Goal: Transaction & Acquisition: Purchase product/service

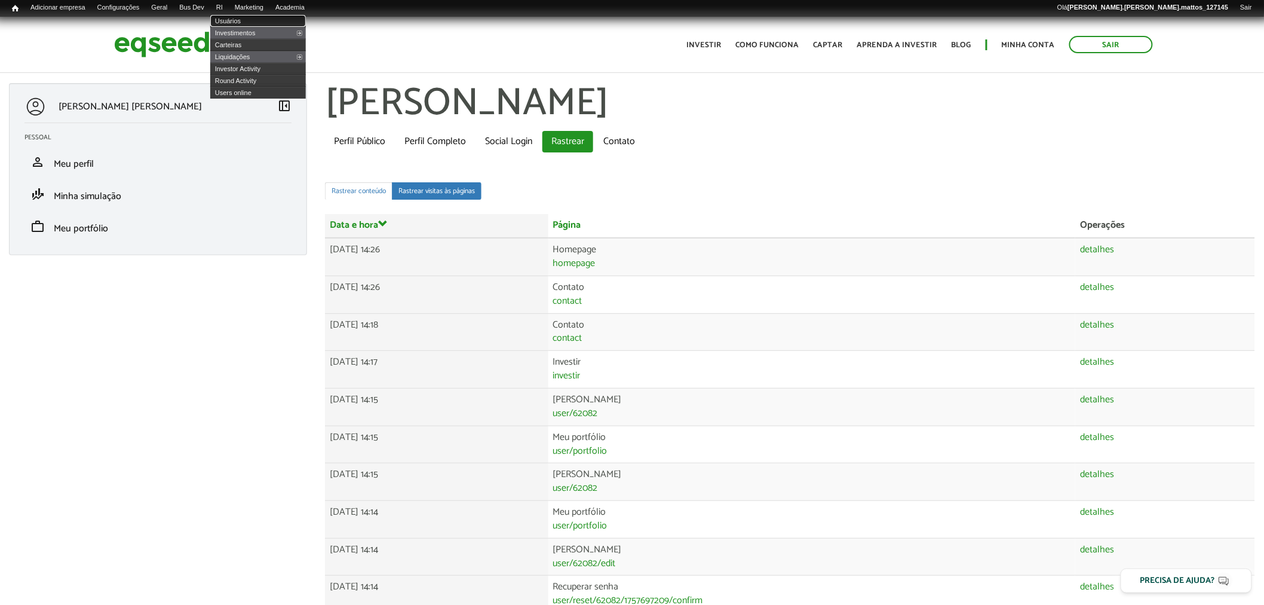
click at [244, 19] on link "Usuários" at bounding box center [258, 21] width 96 height 12
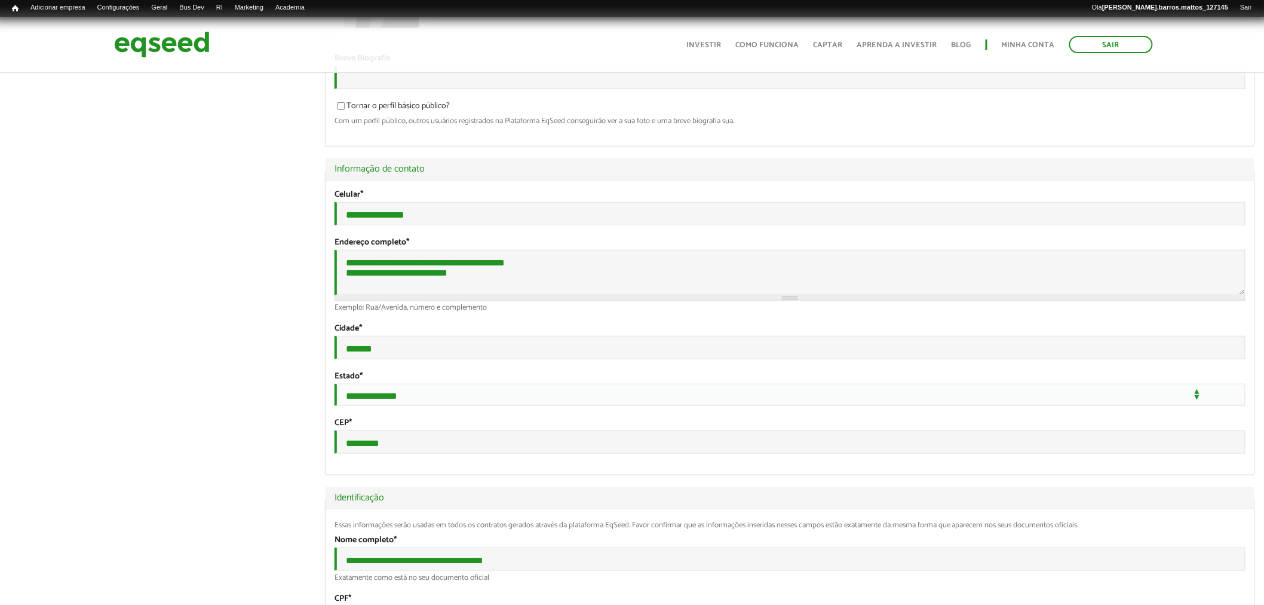
scroll to position [240, 0]
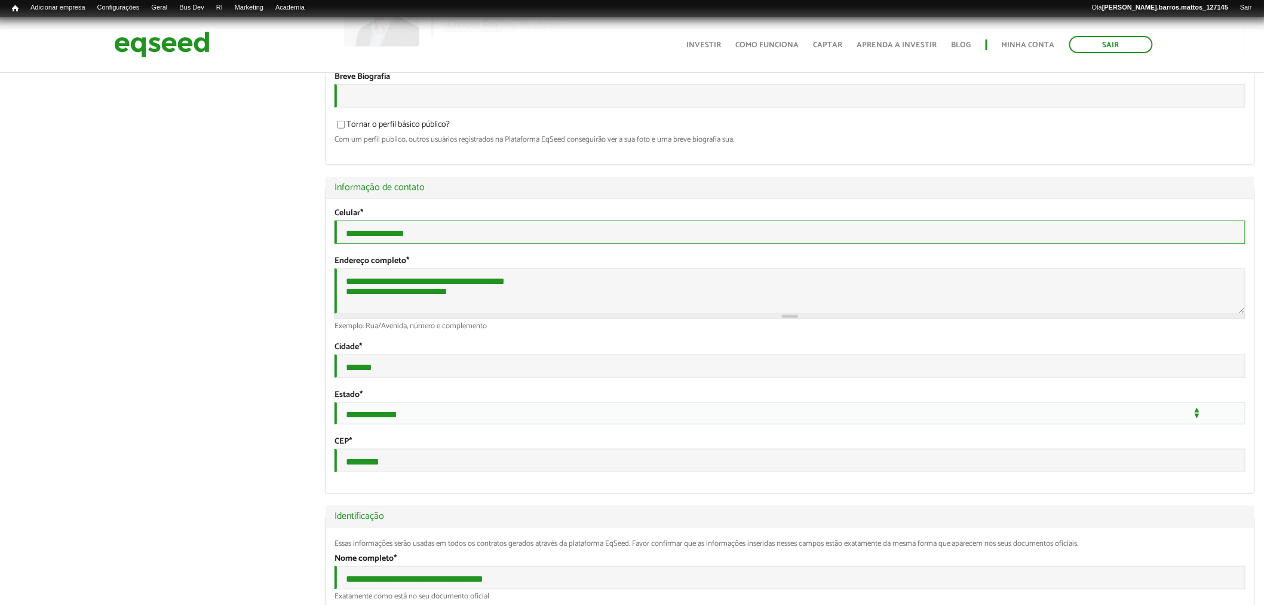
click at [372, 242] on input "**********" at bounding box center [790, 231] width 911 height 23
click at [432, 242] on input "**********" at bounding box center [790, 231] width 911 height 23
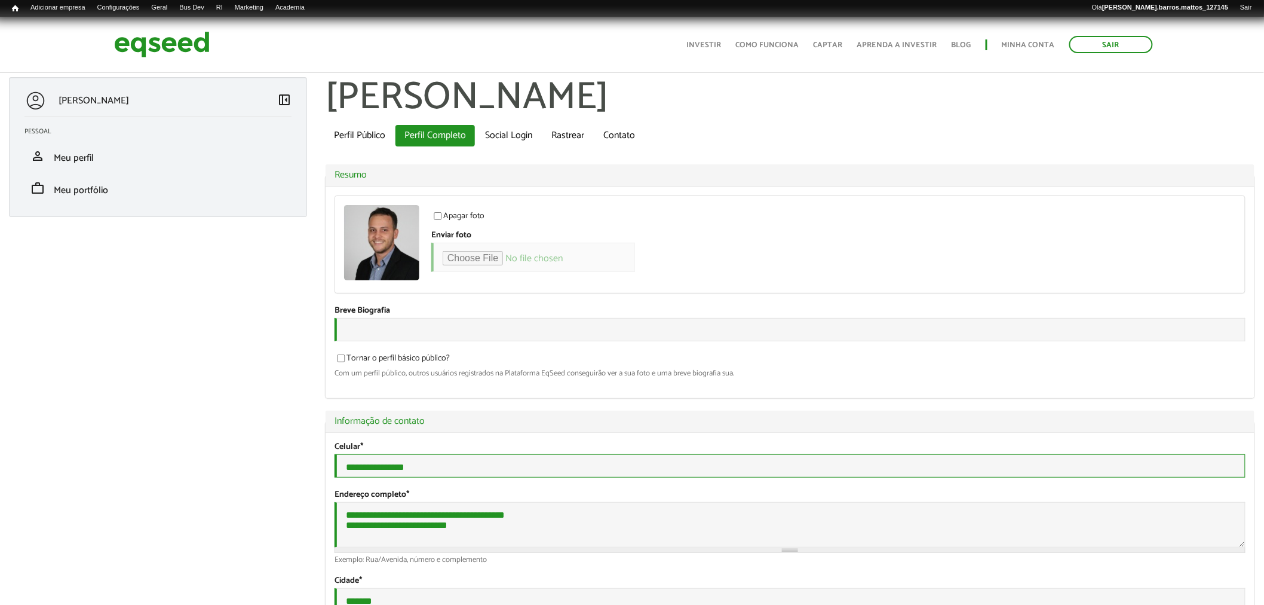
scroll to position [0, 0]
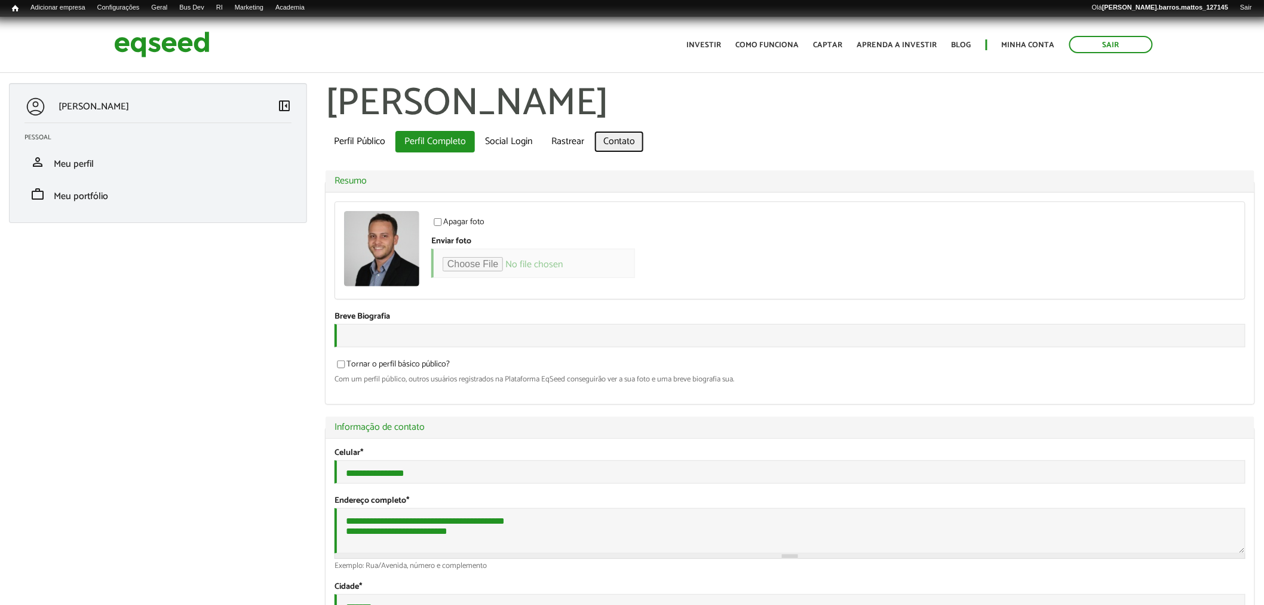
click at [623, 136] on link "Contato" at bounding box center [619, 142] width 50 height 22
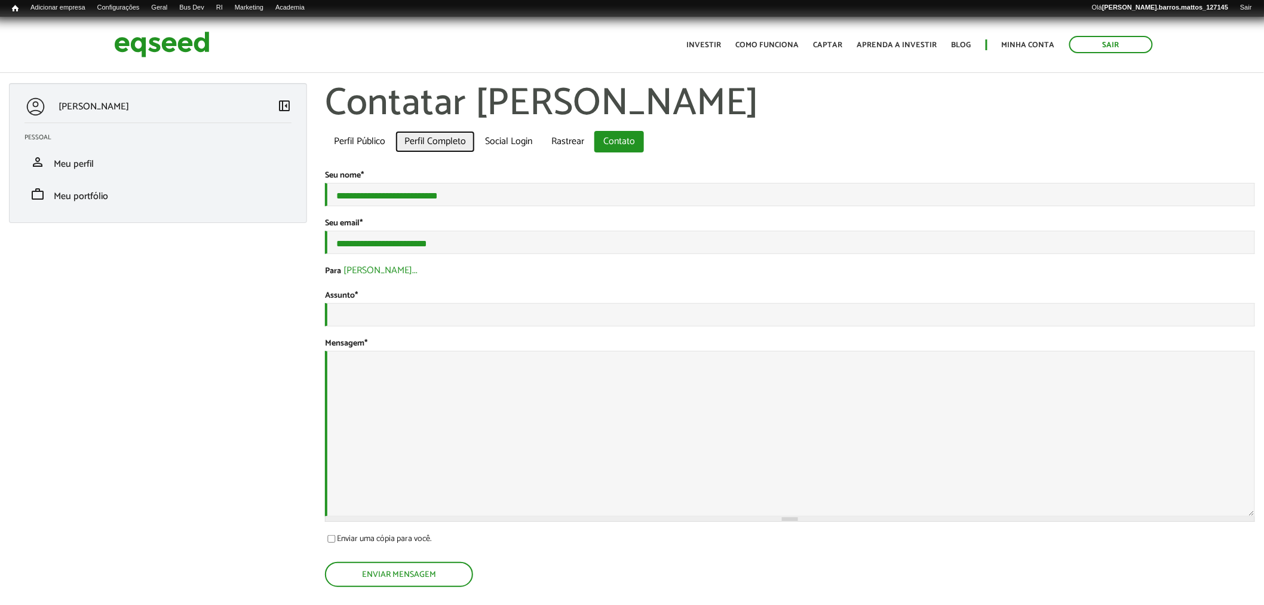
click at [454, 142] on link "Perfil Completo" at bounding box center [435, 142] width 79 height 22
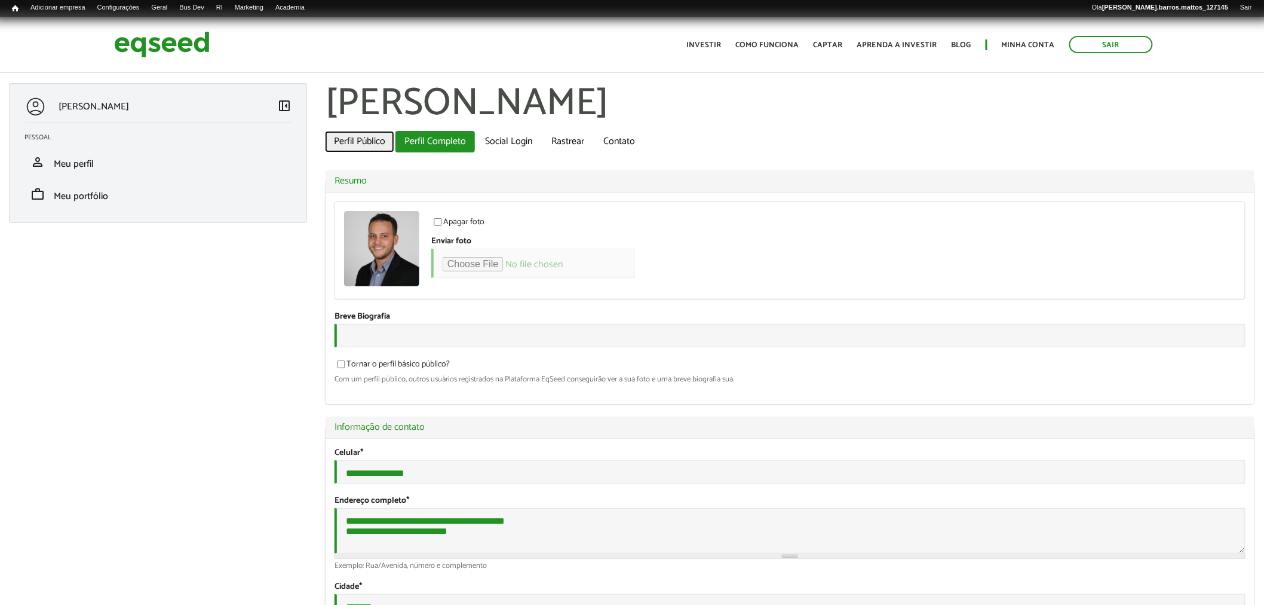
click at [367, 135] on link "Perfil Público" at bounding box center [359, 142] width 69 height 22
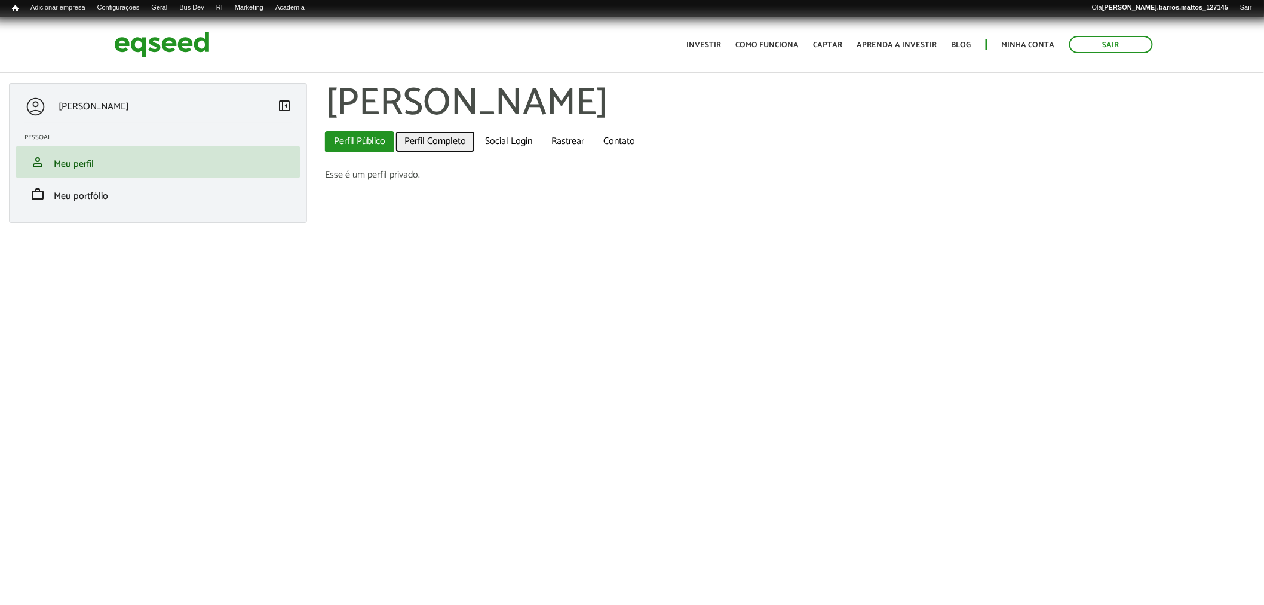
click at [421, 145] on link "Perfil Completo" at bounding box center [435, 142] width 79 height 22
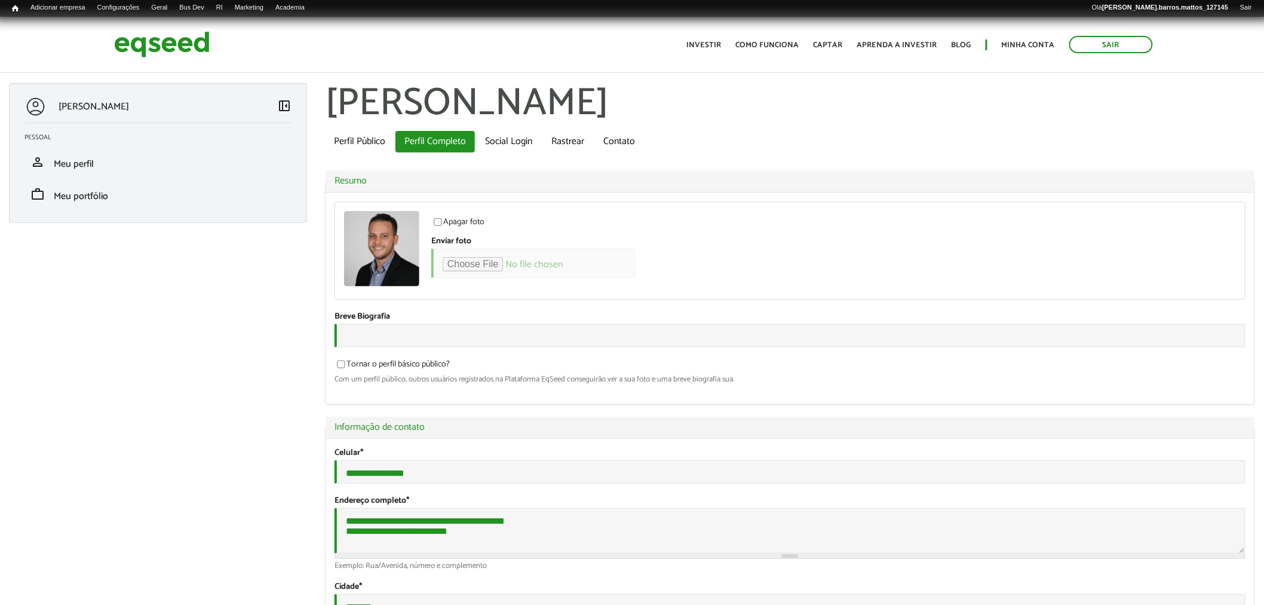
click at [163, 20] on header "Sair Toggle navigation Toggle navigation Início Investir Como funciona Captar A…" at bounding box center [632, 45] width 1264 height 56
click at [197, 41] on img at bounding box center [162, 45] width 96 height 32
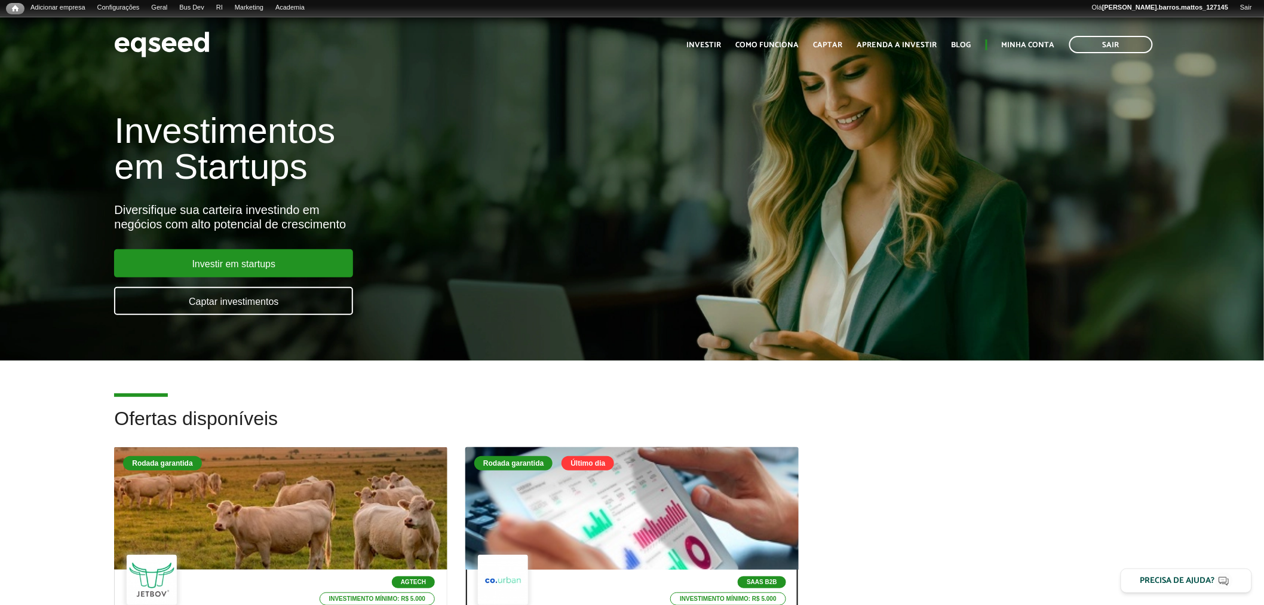
click at [495, 510] on div at bounding box center [632, 508] width 400 height 147
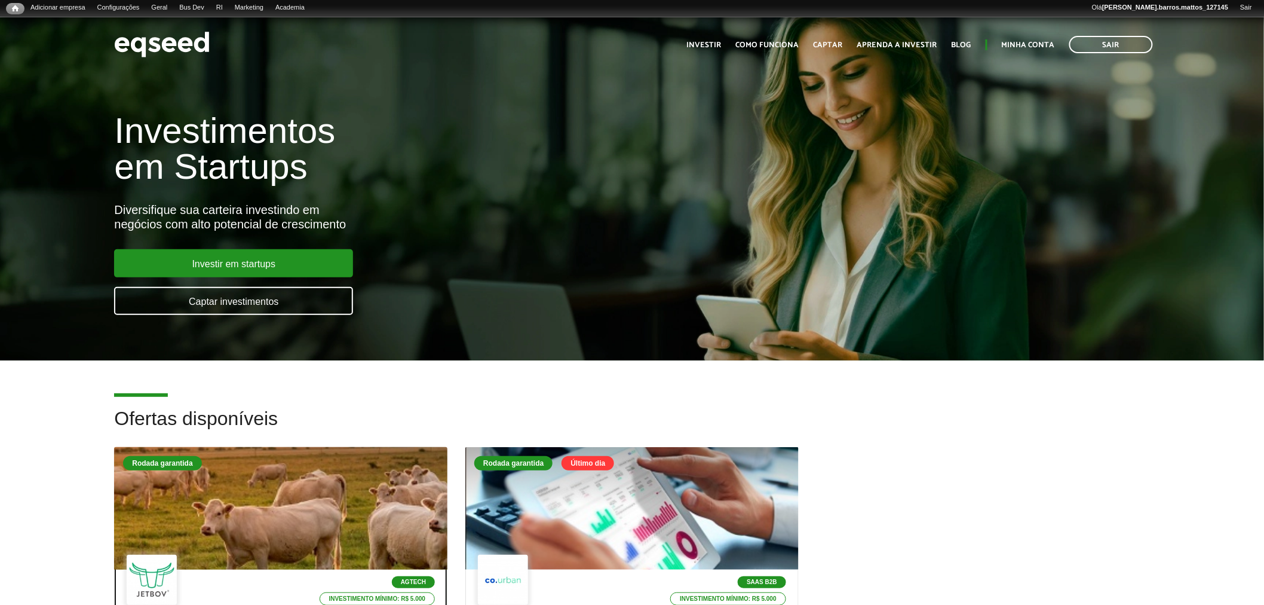
click at [287, 499] on div at bounding box center [281, 508] width 400 height 147
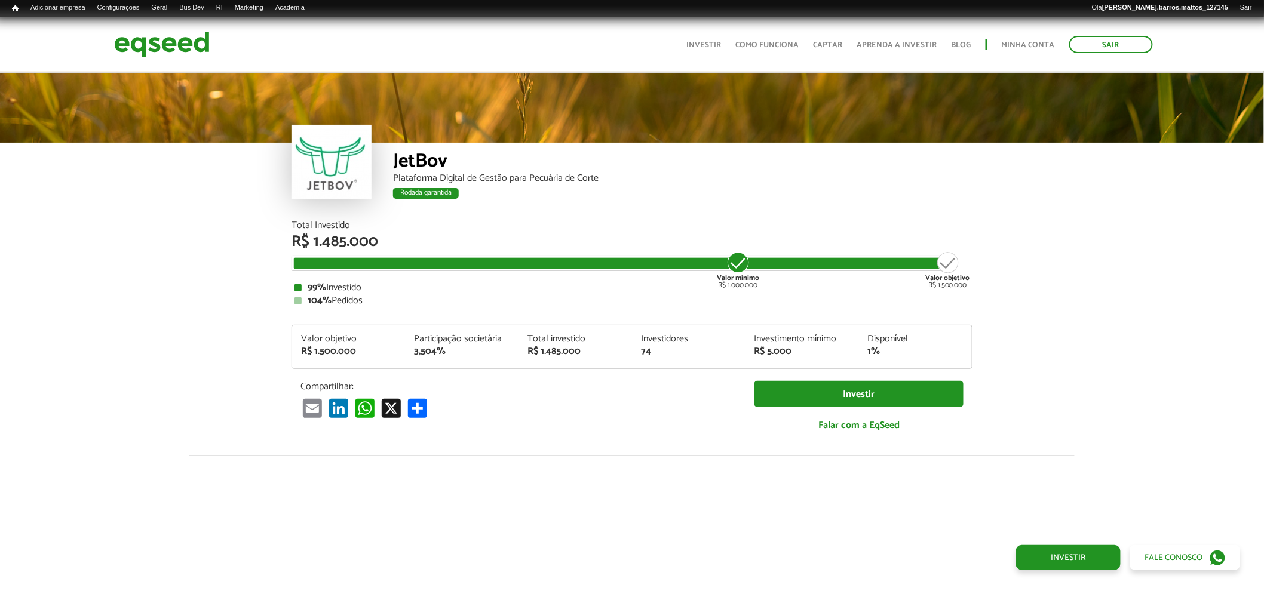
scroll to position [1415, 0]
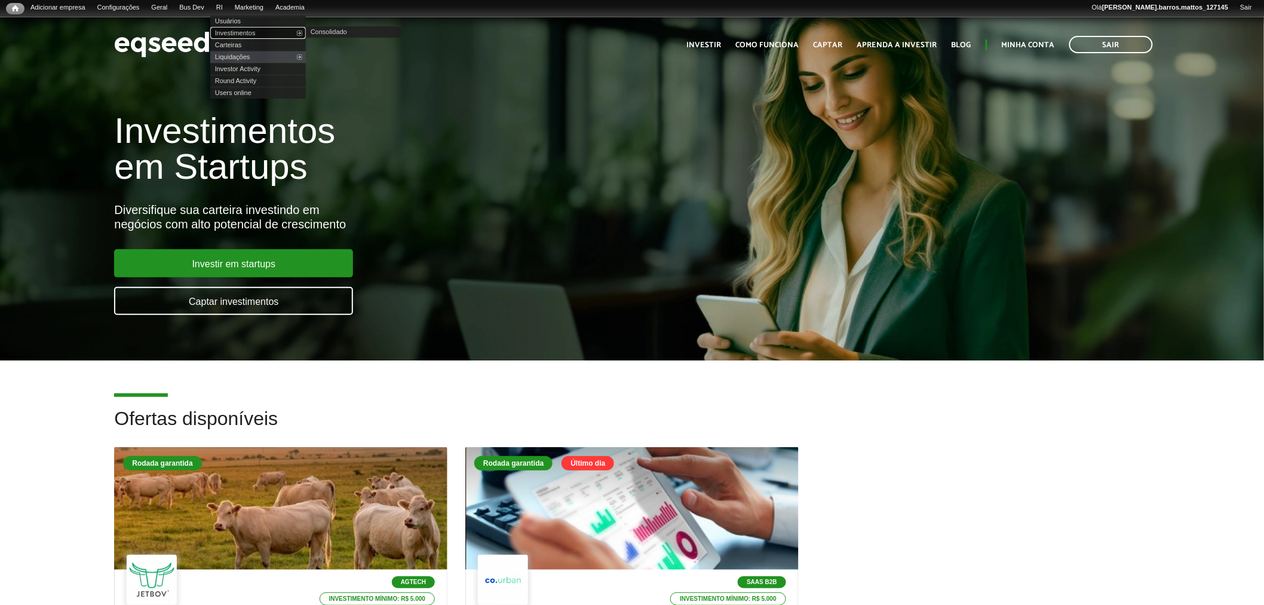
click at [244, 28] on link "Investimentos" at bounding box center [258, 33] width 96 height 12
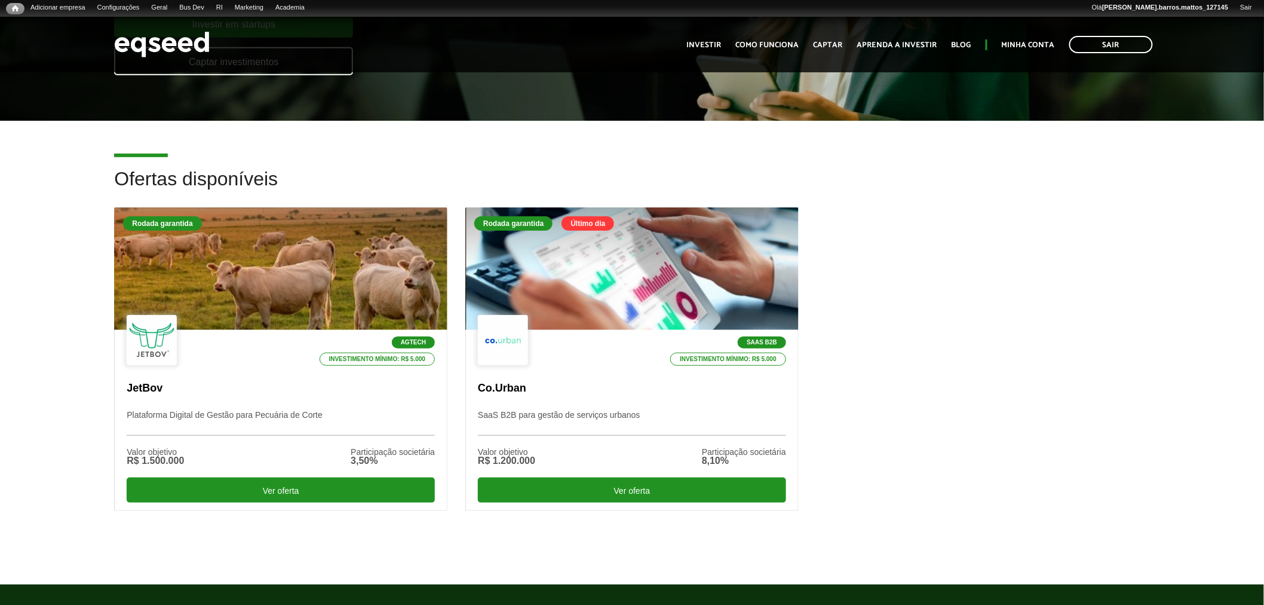
click at [1264, 122] on html "Sair Toggle navigation Toggle navigation Início Investir Como funciona" at bounding box center [632, 62] width 1264 height 605
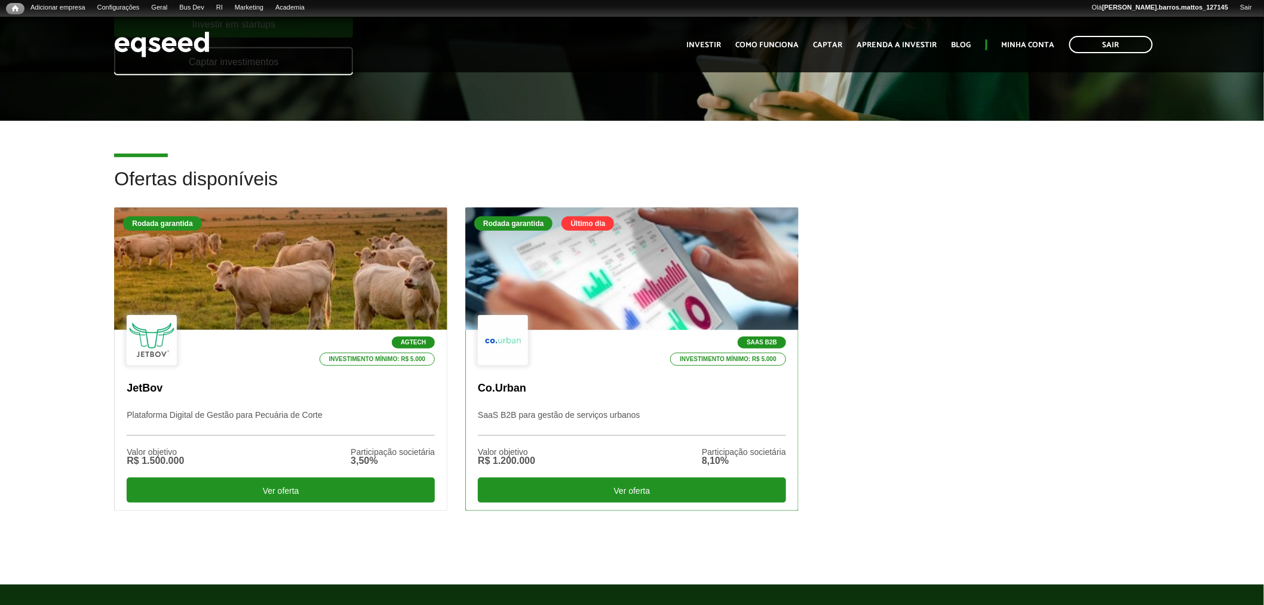
scroll to position [243, 0]
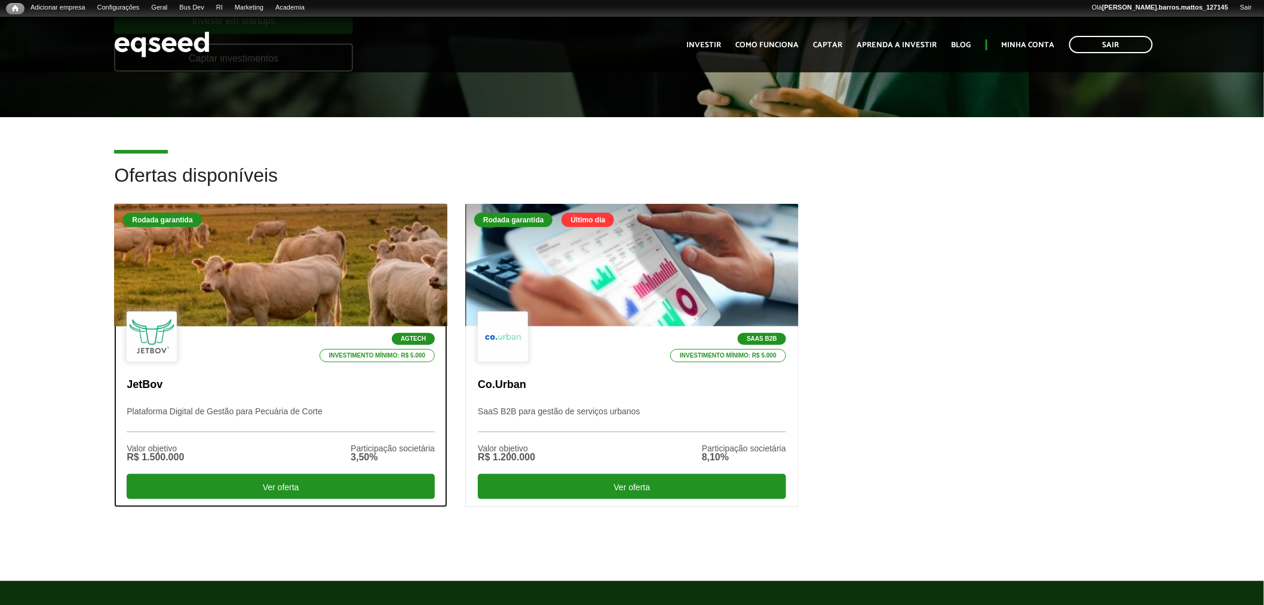
click at [277, 398] on div "Agtech Investimento mínimo: R$ 5.000 JetBov Plataforma Digital de Gestão para P…" at bounding box center [281, 416] width 332 height 180
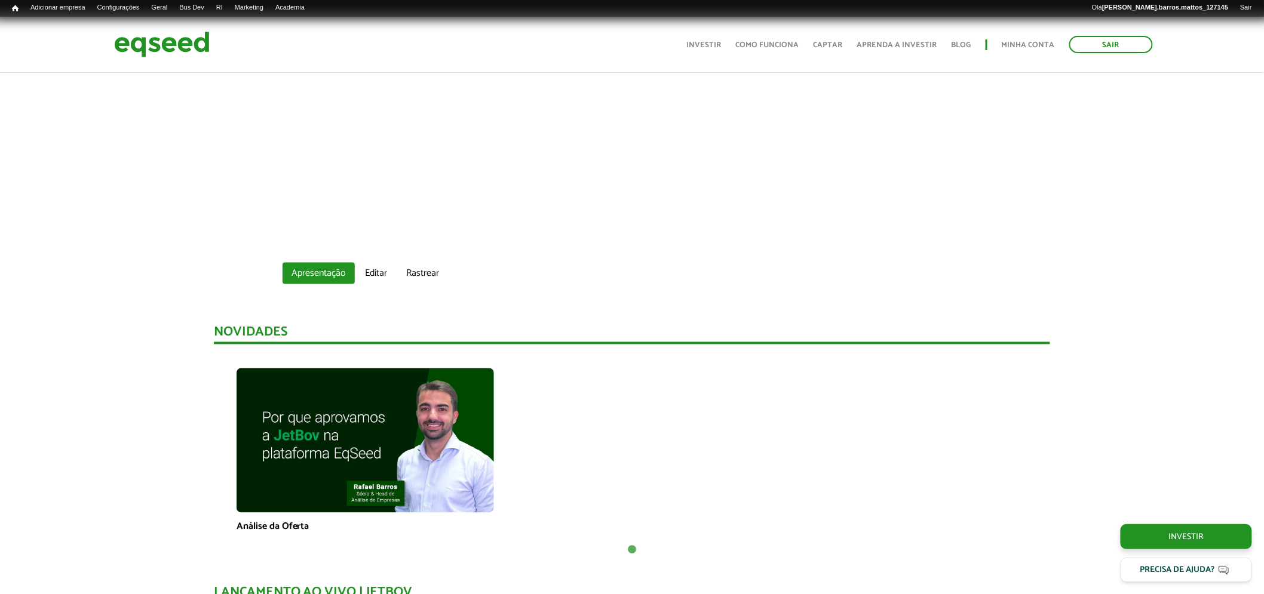
scroll to position [732, 0]
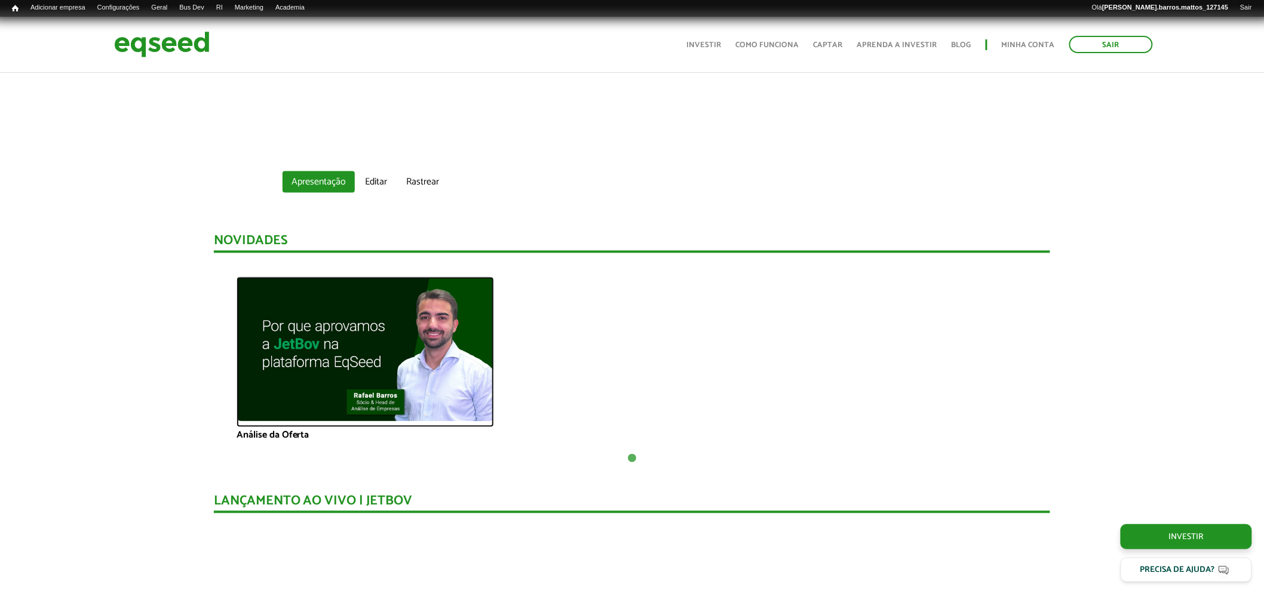
click at [373, 305] on img at bounding box center [365, 349] width 257 height 145
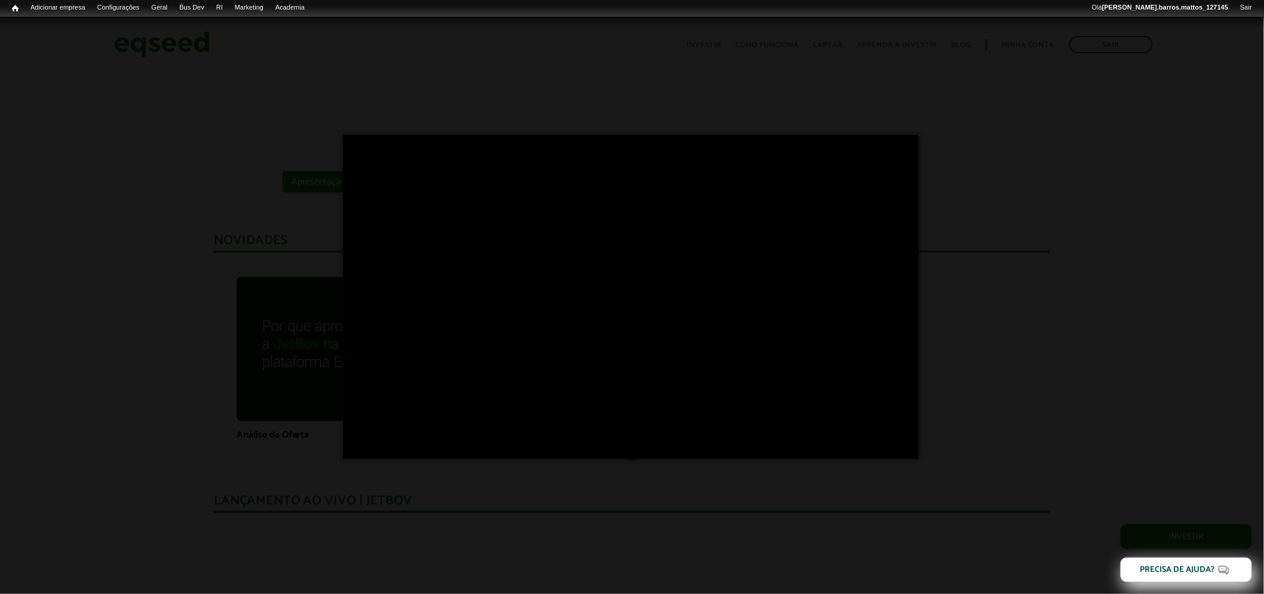
click at [1026, 210] on div "×" at bounding box center [632, 297] width 1264 height 594
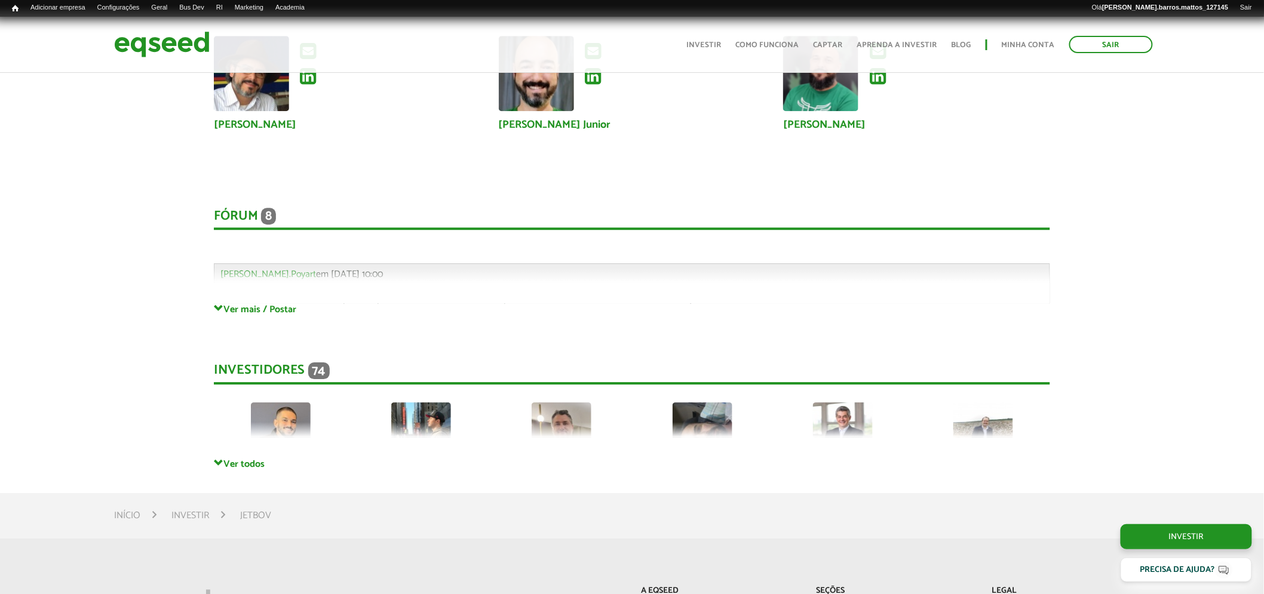
scroll to position [3194, 0]
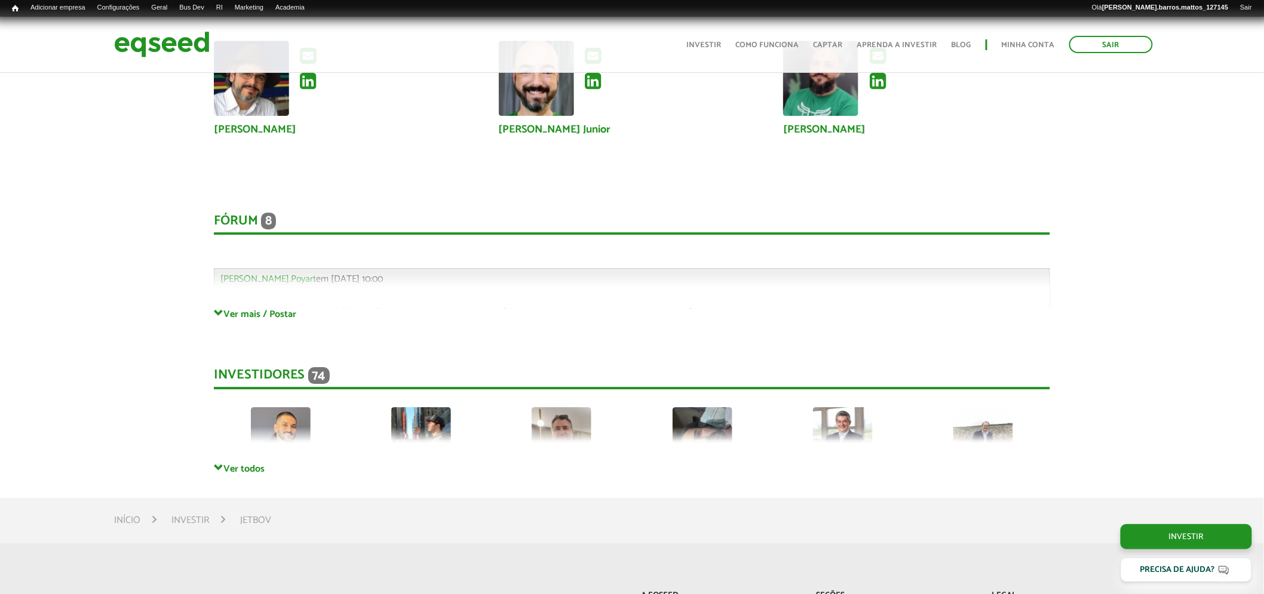
drag, startPoint x: 267, startPoint y: 282, endPoint x: 235, endPoint y: 288, distance: 32.2
click at [260, 285] on div "Fórum 8 Comentários Gabriel.Poyart em 19/08/2025 - 10:00 Bem-vindo(a) ao fórum …" at bounding box center [632, 248] width 837 height 119
click at [237, 288] on div "Fórum 8 Comentários Gabriel.Poyart em 19/08/2025 - 10:00 Bem-vindo(a) ao fórum …" at bounding box center [632, 248] width 837 height 119
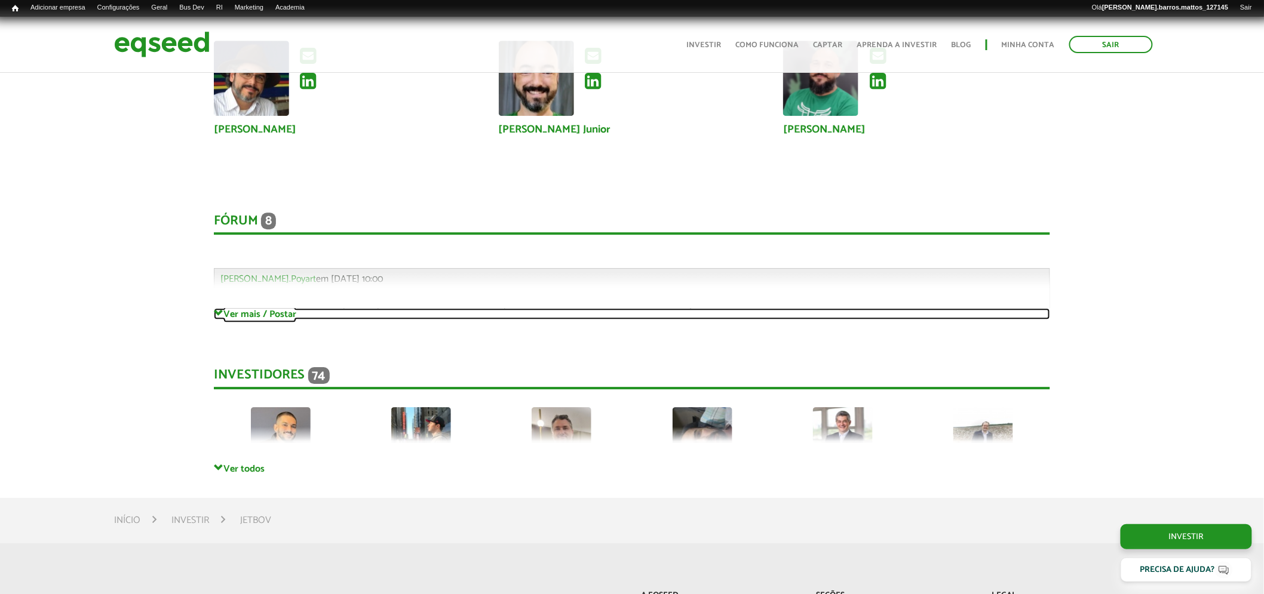
click at [248, 308] on link "Ver mais / Postar" at bounding box center [632, 313] width 837 height 11
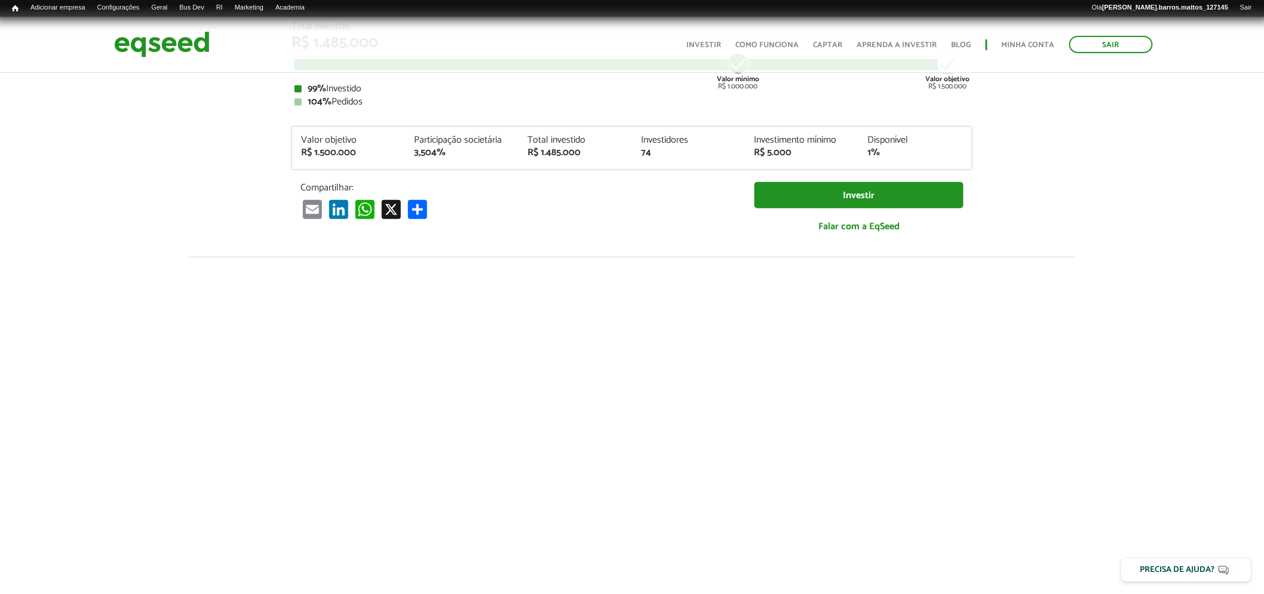
scroll to position [148, 0]
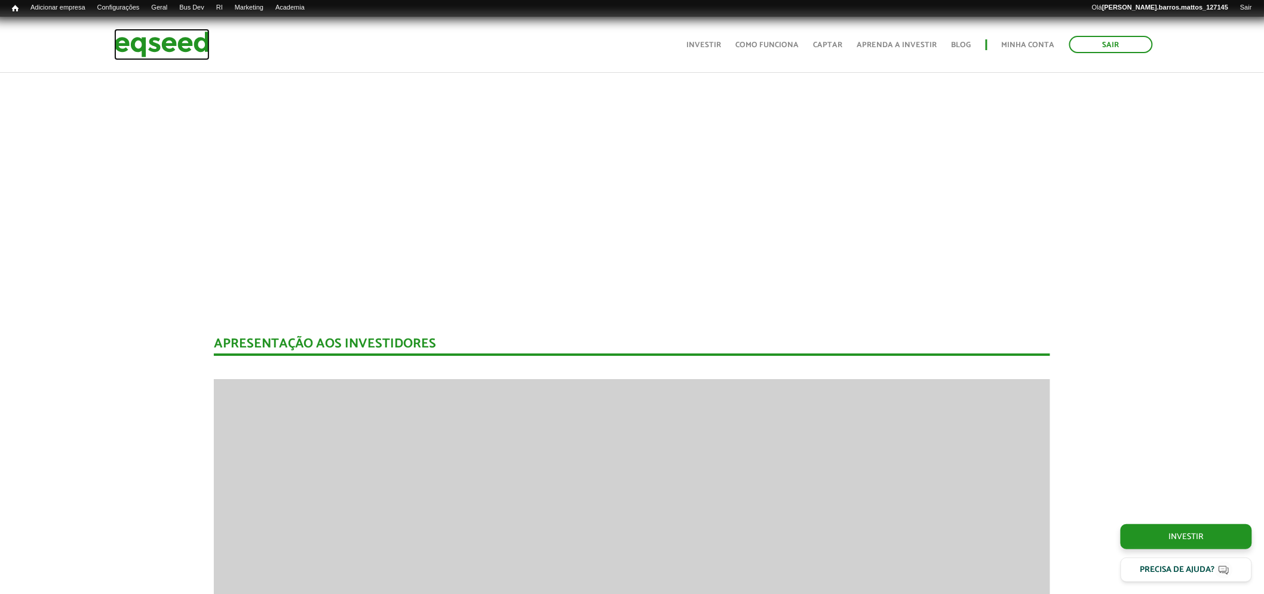
click at [143, 54] on img at bounding box center [162, 45] width 96 height 32
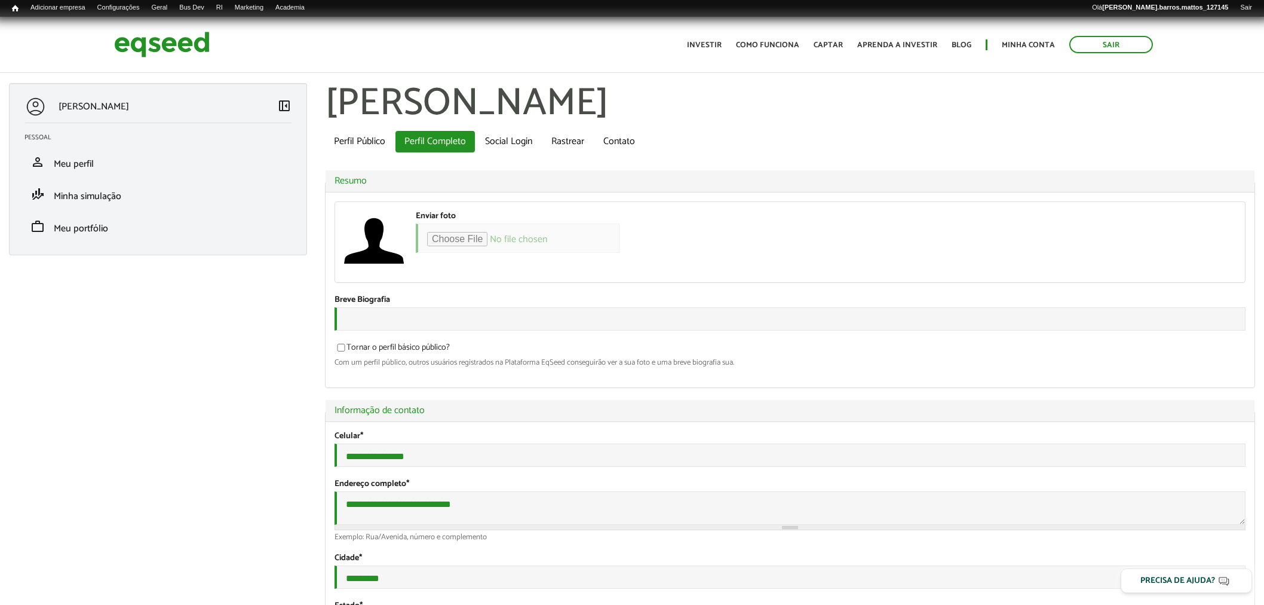
type input "**********"
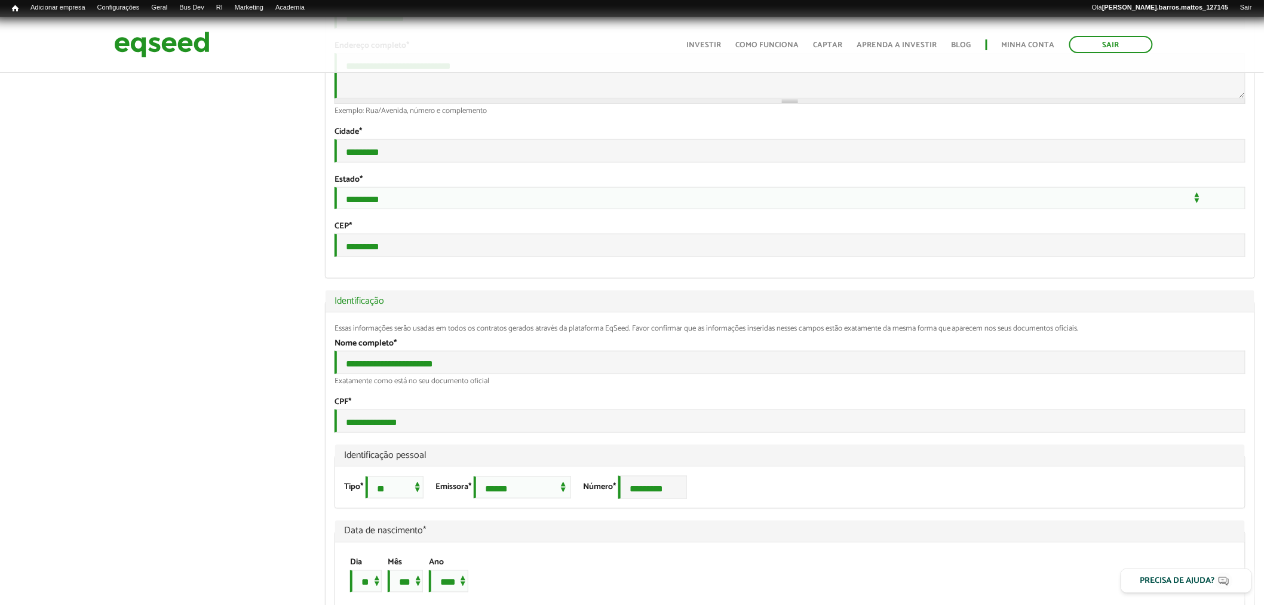
scroll to position [707, 0]
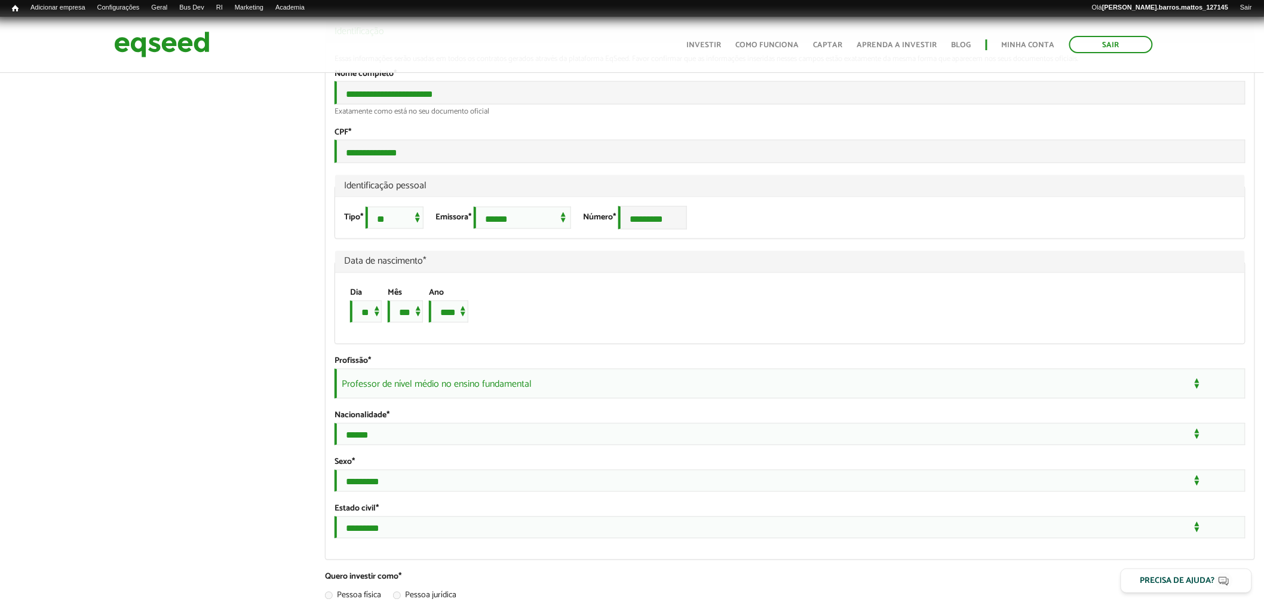
drag, startPoint x: 1270, startPoint y: 100, endPoint x: 1274, endPoint y: 250, distance: 150.0
click at [366, 323] on select "* * * * * * * * * ** ** ** ** ** ** ** ** ** ** ** ** ** ** ** ** ** ** ** ** *…" at bounding box center [366, 312] width 32 height 22
select select "*"
click at [350, 323] on select "* * * * * * * * * ** ** ** ** ** ** ** ** ** ** ** ** ** ** ** ** ** ** ** ** *…" at bounding box center [366, 312] width 32 height 22
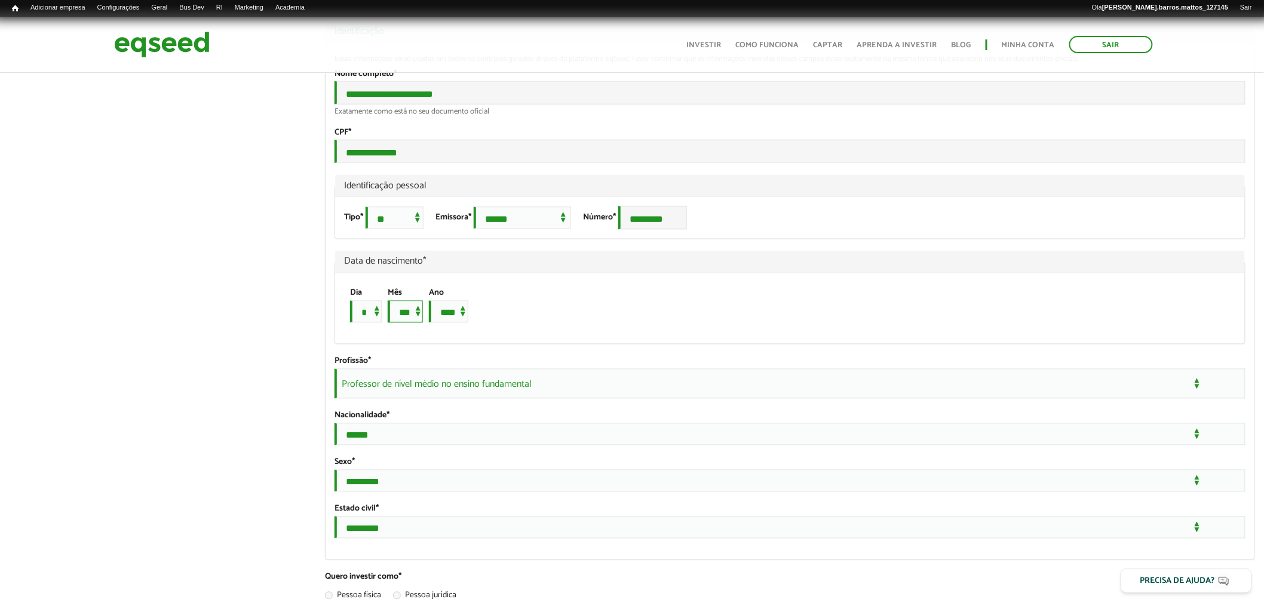
click at [419, 323] on select "*** *** *** *** *** *** *** *** *** *** *** ***" at bounding box center [405, 312] width 35 height 22
select select "*"
click at [390, 323] on select "*** *** *** *** *** *** *** *** *** *** *** ***" at bounding box center [405, 312] width 35 height 22
click at [460, 323] on select "**** **** **** **** **** **** **** **** **** **** **** **** **** **** **** ****…" at bounding box center [448, 312] width 39 height 22
select select "****"
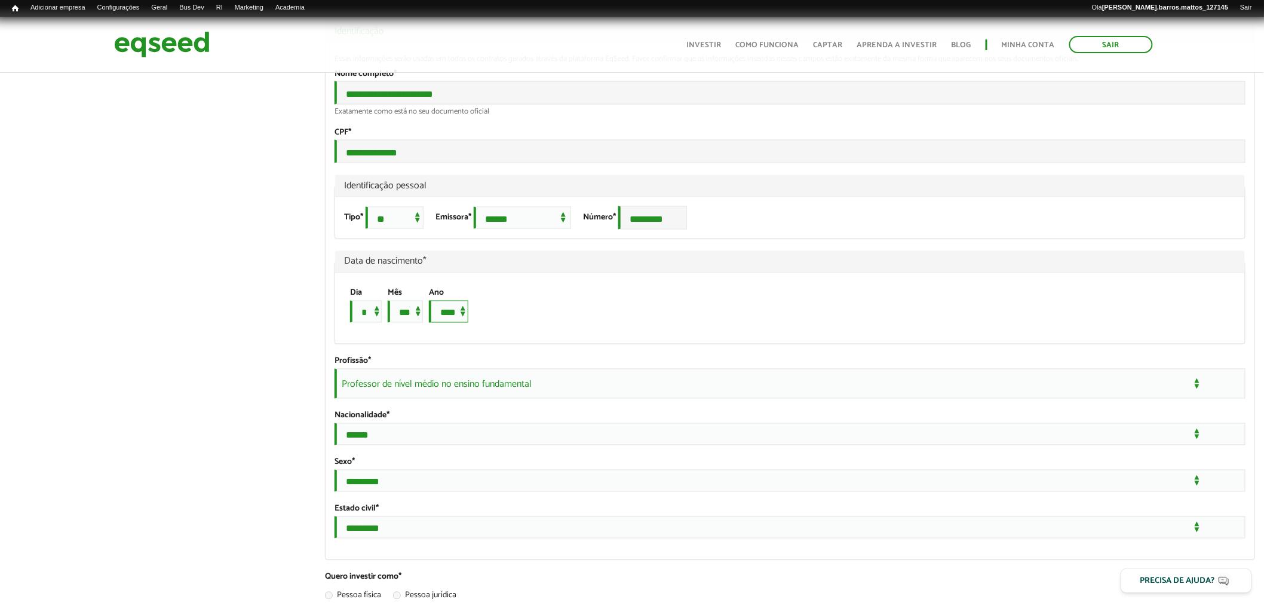
click at [436, 323] on select "**** **** **** **** **** **** **** **** **** **** **** **** **** **** **** ****…" at bounding box center [448, 312] width 39 height 22
click at [325, 293] on fieldset "**********" at bounding box center [790, 290] width 930 height 539
click at [1263, 215] on section "**********" at bounding box center [790, 614] width 948 height 2477
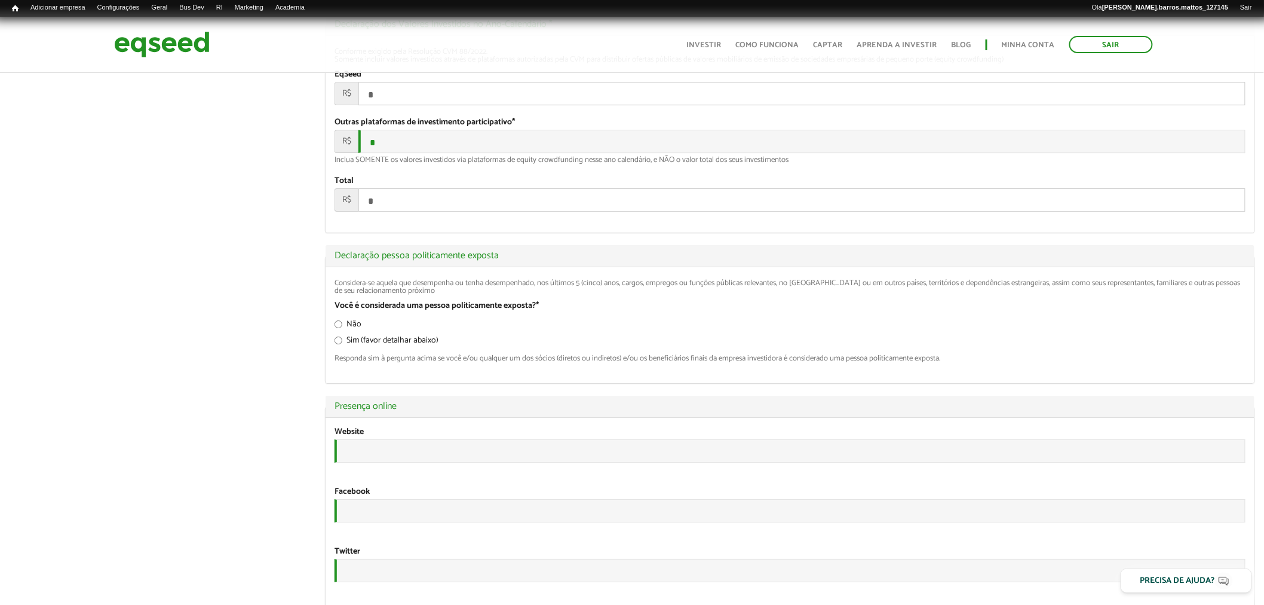
scroll to position [2135, 0]
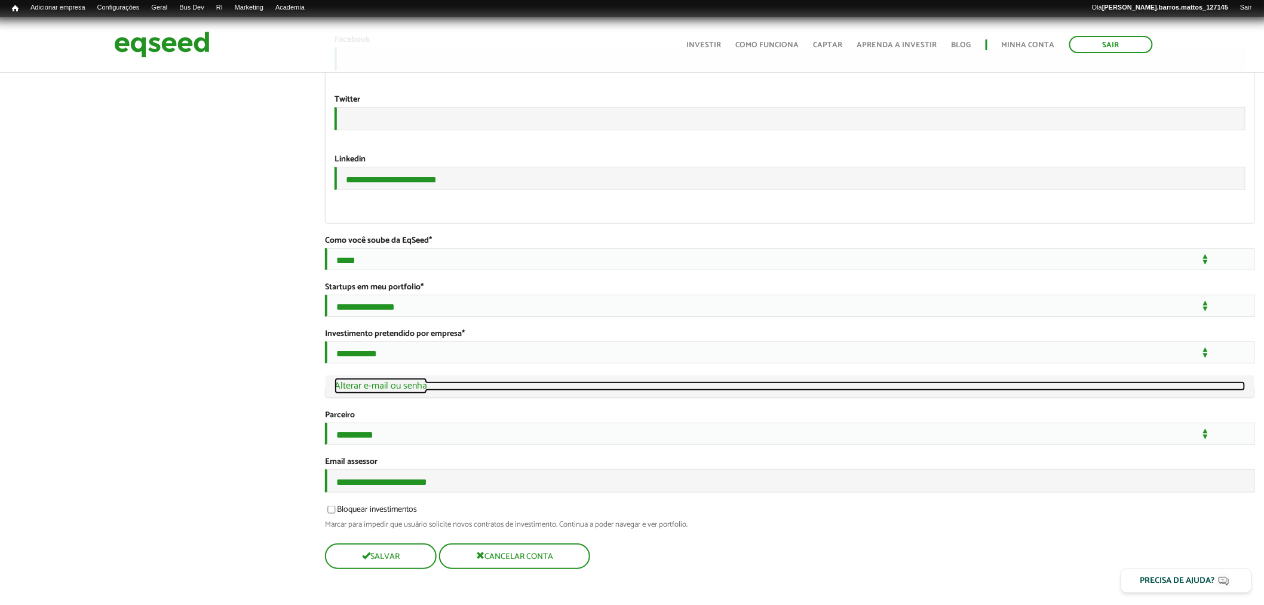
click at [397, 381] on link "Ocultar Alterar e-mail ou senha" at bounding box center [790, 386] width 911 height 10
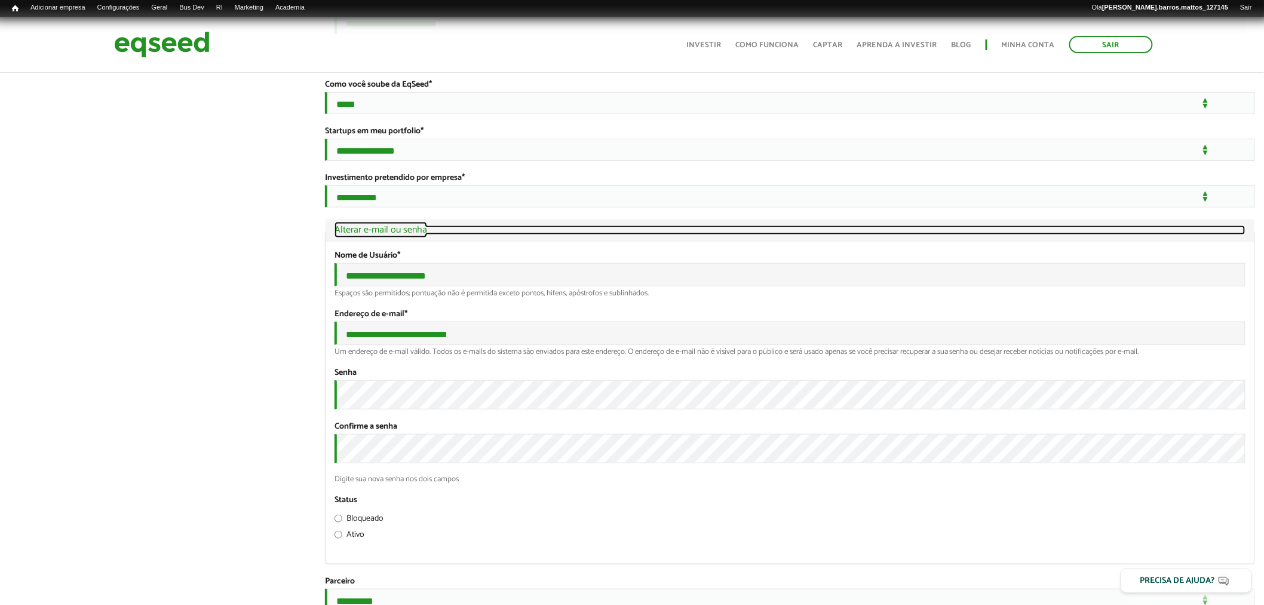
scroll to position [2285, 0]
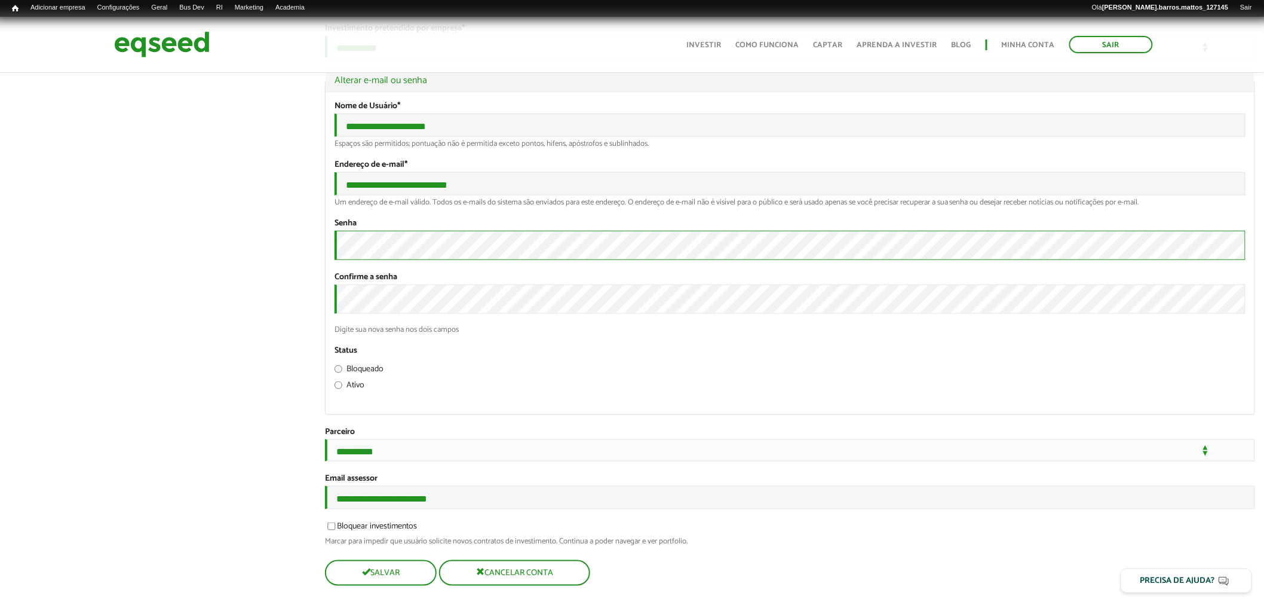
drag, startPoint x: 218, startPoint y: 291, endPoint x: 839, endPoint y: 281, distance: 620.8
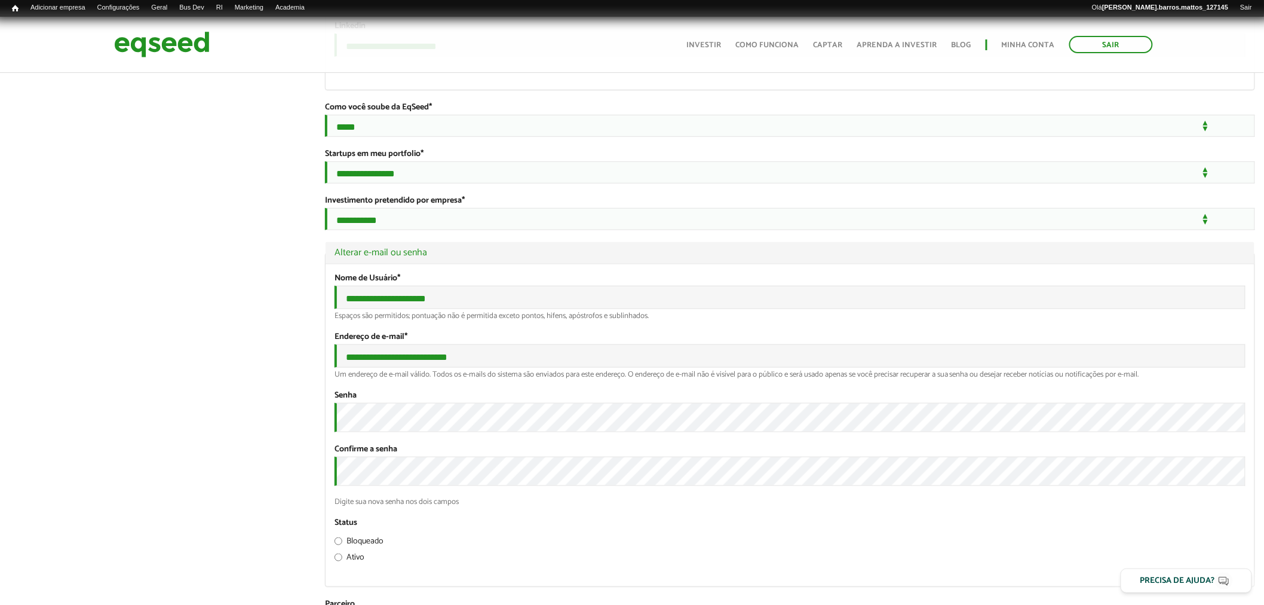
scroll to position [2070, 0]
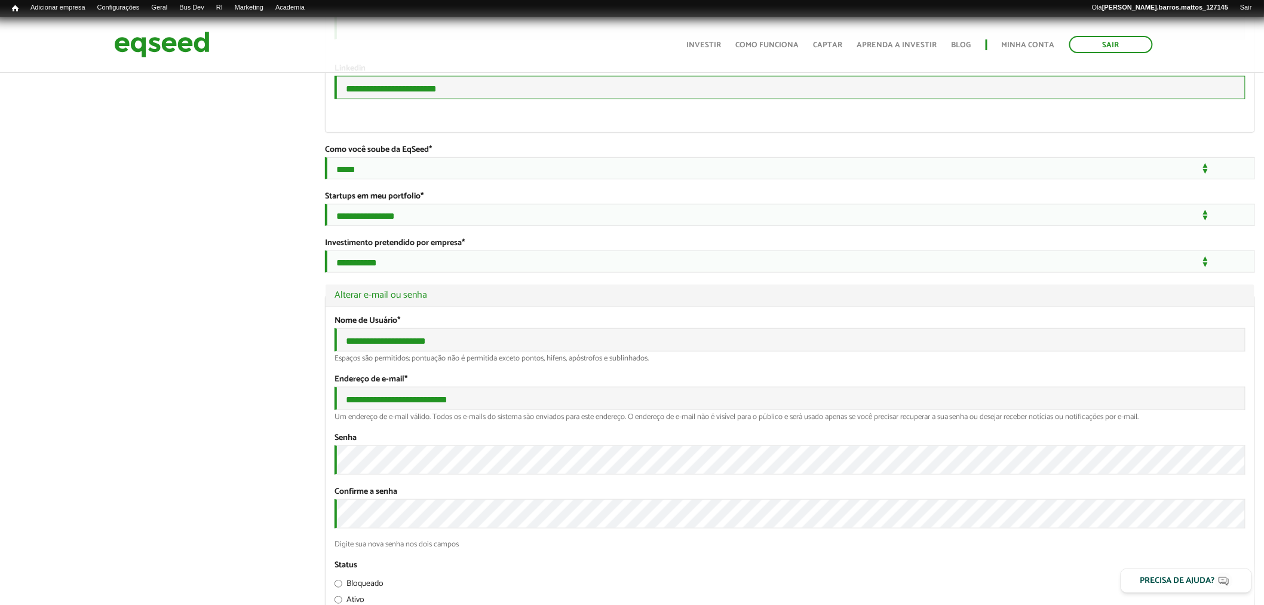
drag, startPoint x: 476, startPoint y: 200, endPoint x: 228, endPoint y: 173, distance: 248.7
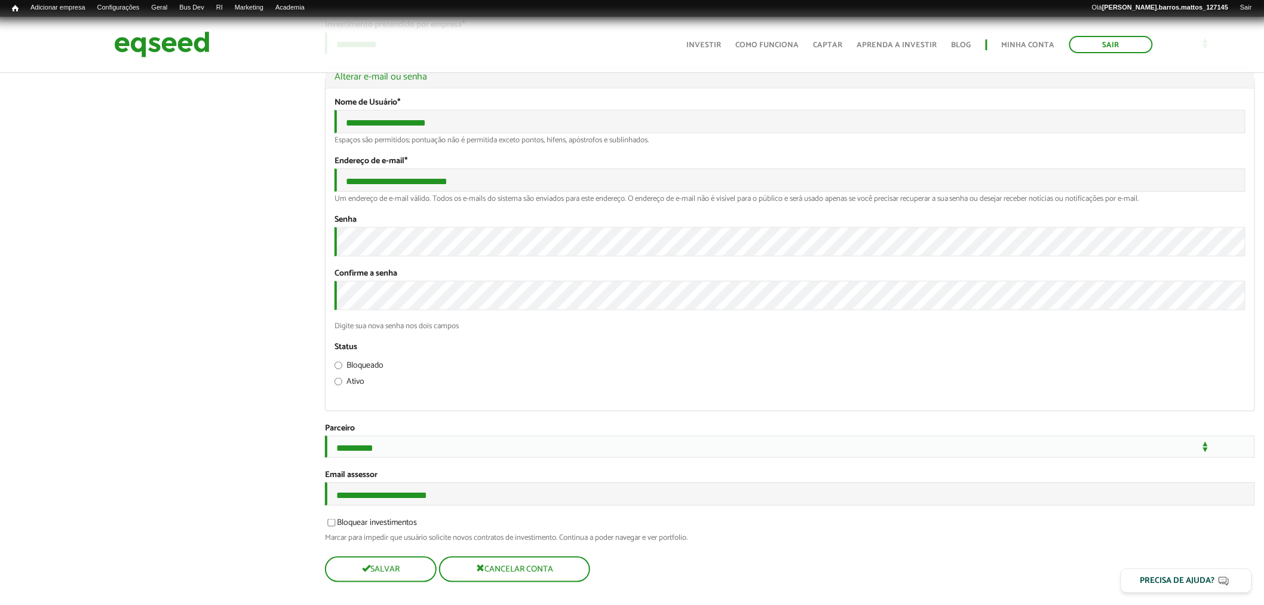
scroll to position [2470, 0]
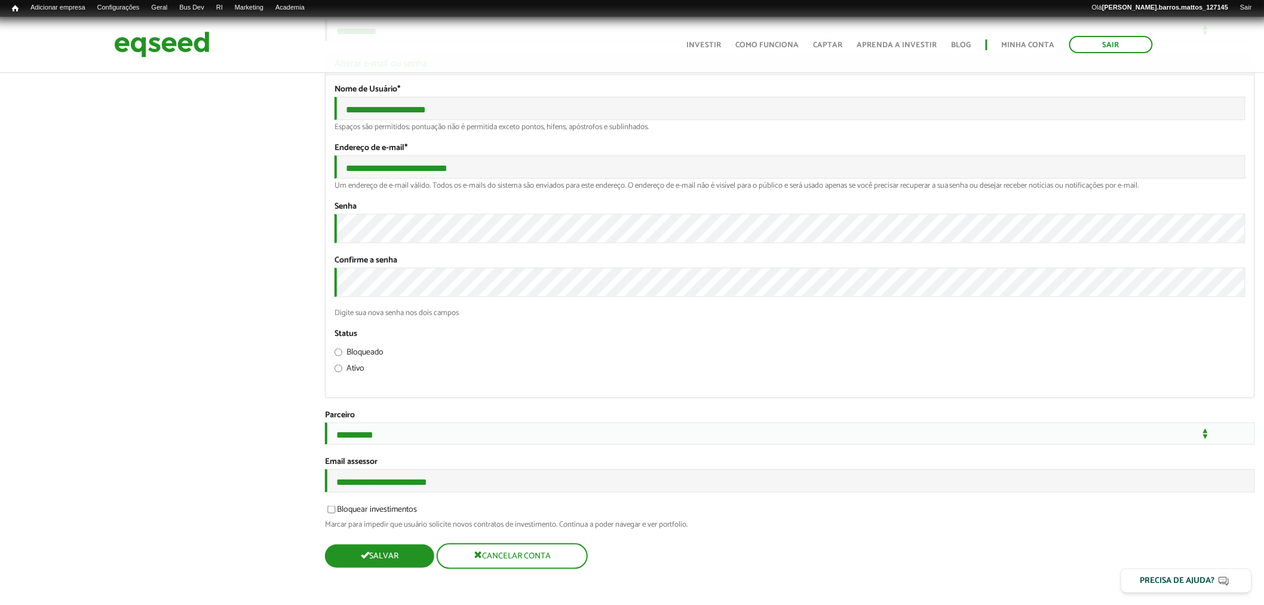
click at [362, 554] on span "submit" at bounding box center [365, 555] width 8 height 8
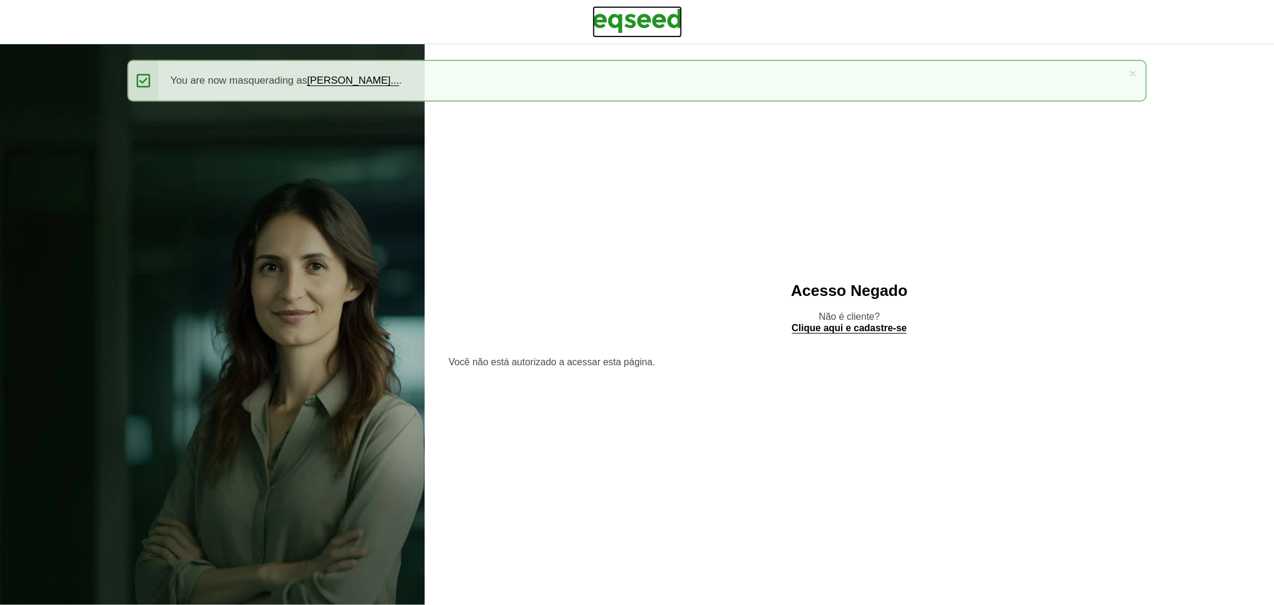
click at [609, 26] on img at bounding box center [638, 21] width 90 height 30
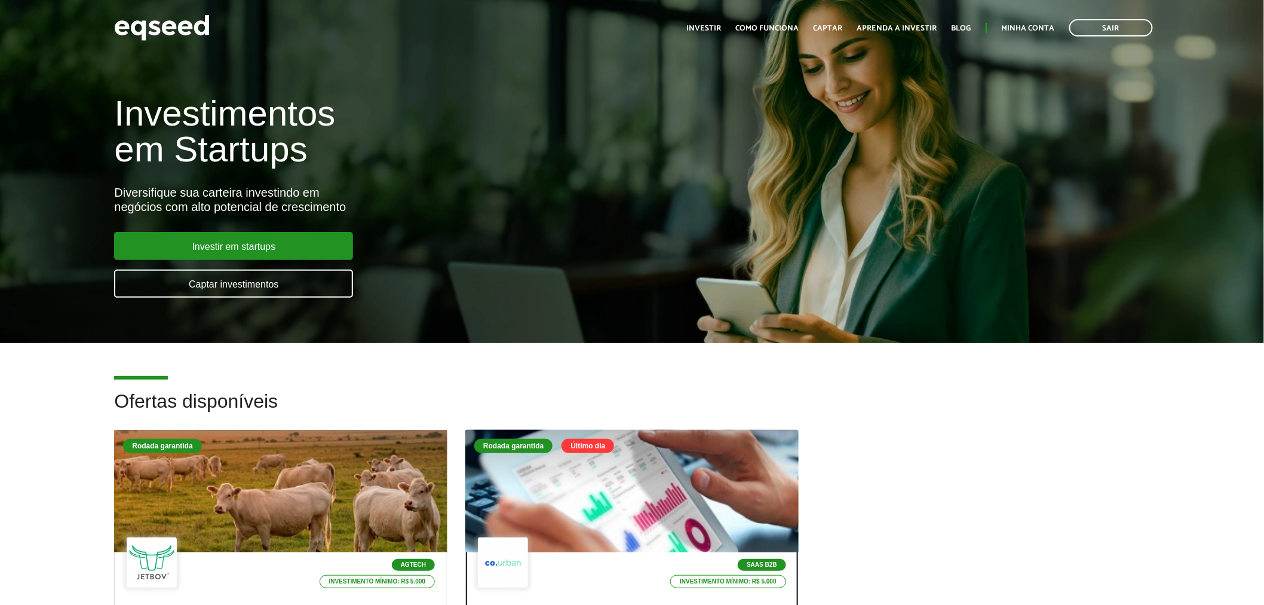
click at [632, 503] on div at bounding box center [632, 491] width 400 height 147
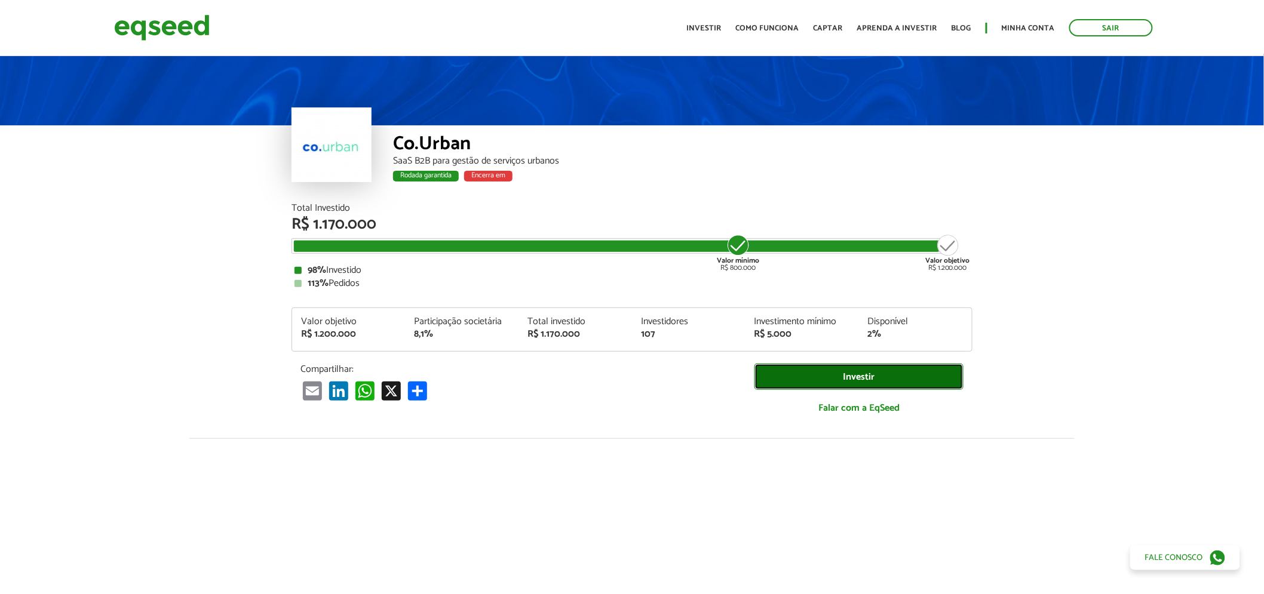
click at [771, 373] on link "Investir" at bounding box center [859, 377] width 209 height 27
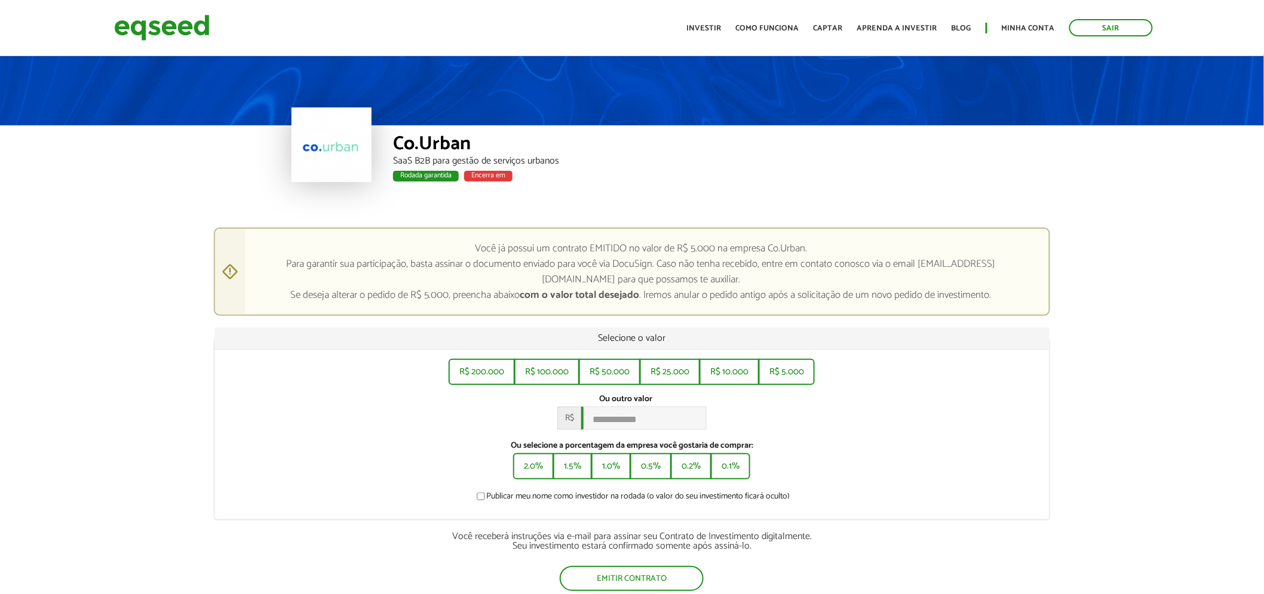
click at [781, 385] on div "R$ 200.000 R$ 100.000 R$ 50.000 R$ 25.000 R$ 10.000 R$ 5.000 Ou outro valor * R…" at bounding box center [632, 435] width 836 height 170
click at [786, 381] on button "R$ 5.000" at bounding box center [787, 371] width 54 height 24
type input "*****"
click at [635, 583] on button "Emitir contrato" at bounding box center [632, 577] width 142 height 23
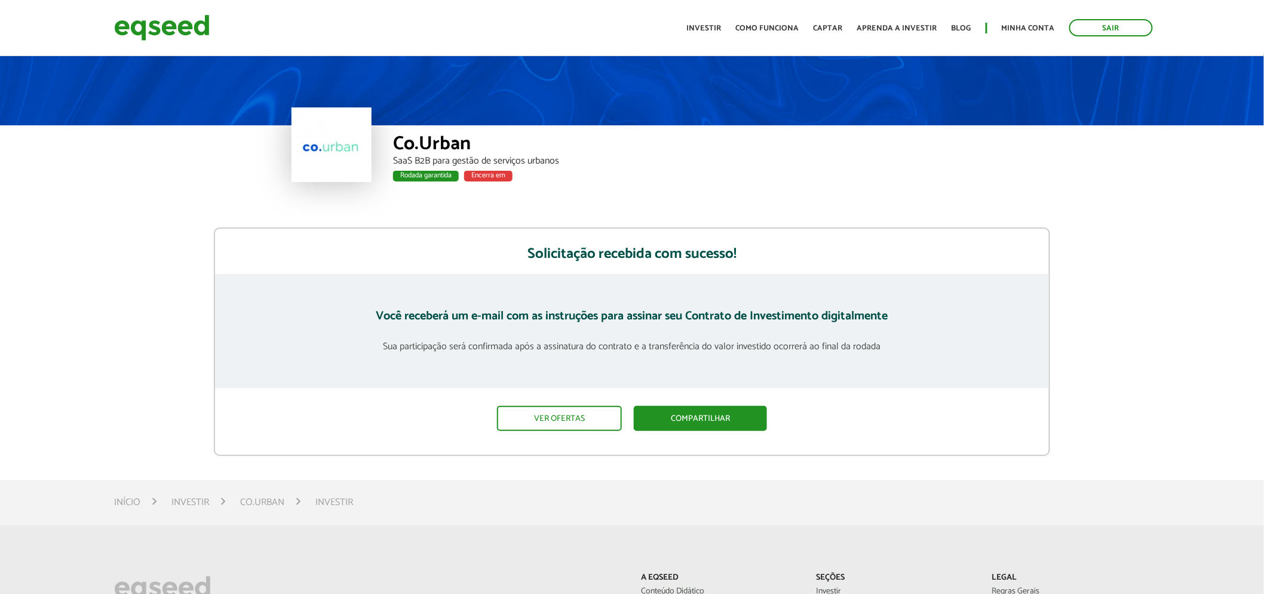
click at [1085, 36] on div "Toggle navigation Início Investir Como funciona Captar Aprenda a investir Blog …" at bounding box center [920, 28] width 478 height 32
click at [1088, 30] on link "Sair" at bounding box center [1111, 27] width 84 height 17
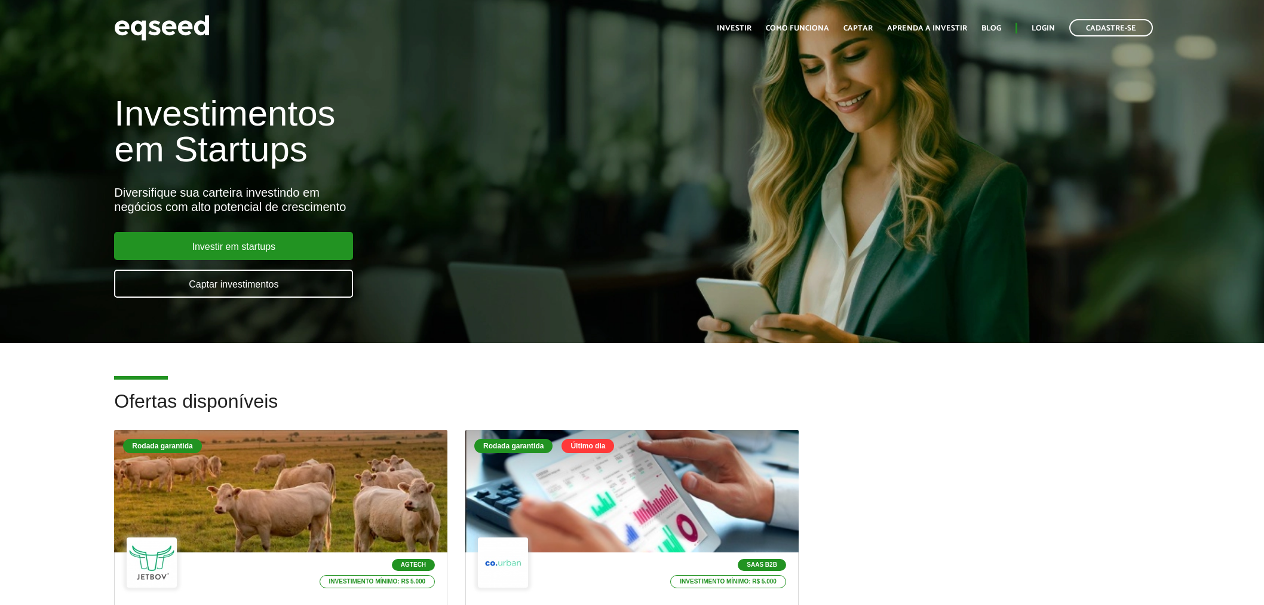
click at [1035, 30] on link "Login" at bounding box center [1043, 28] width 23 height 8
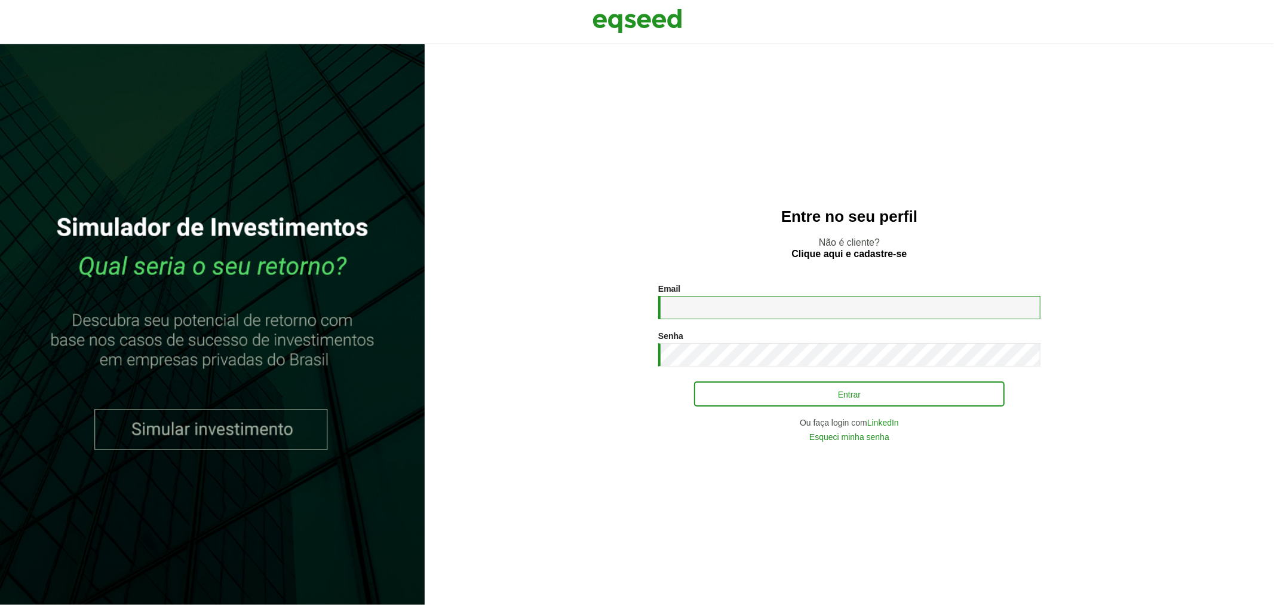
type input "**********"
click at [741, 397] on button "Entrar" at bounding box center [849, 393] width 311 height 23
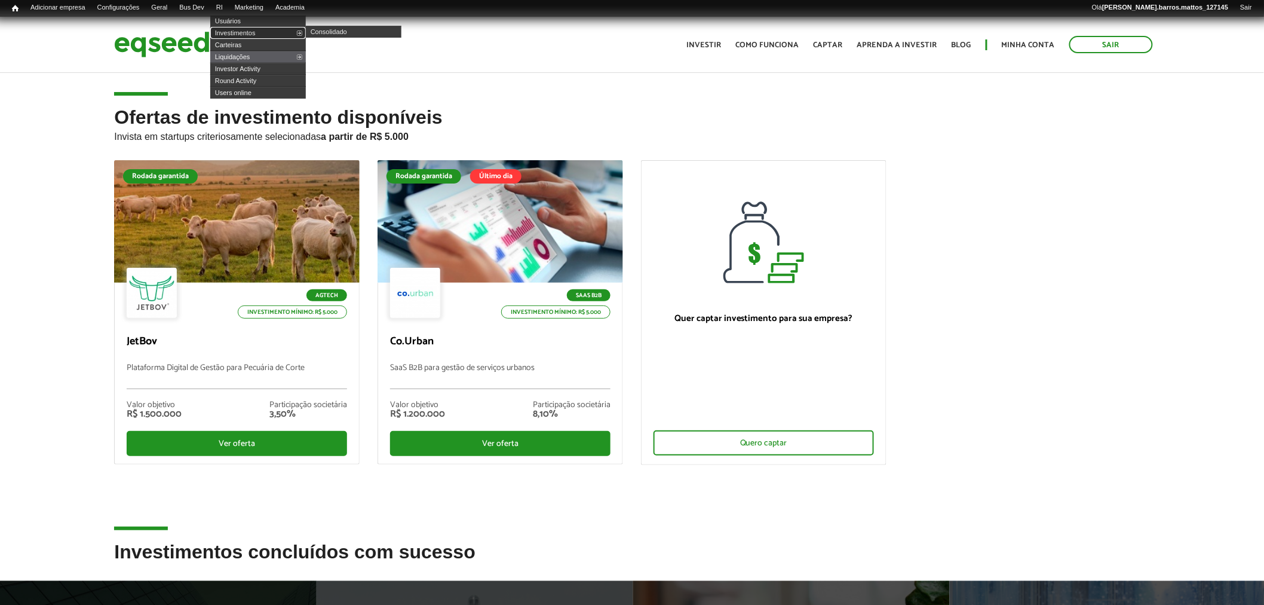
click at [244, 33] on link "Investimentos" at bounding box center [258, 33] width 96 height 12
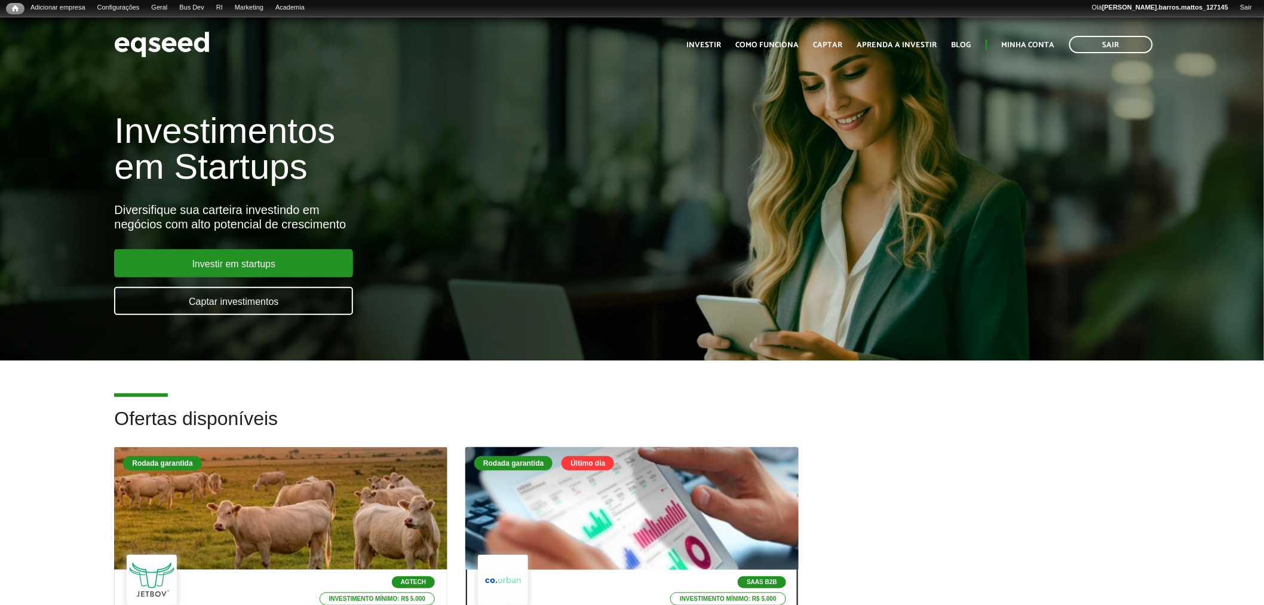
click at [501, 510] on div at bounding box center [632, 508] width 400 height 147
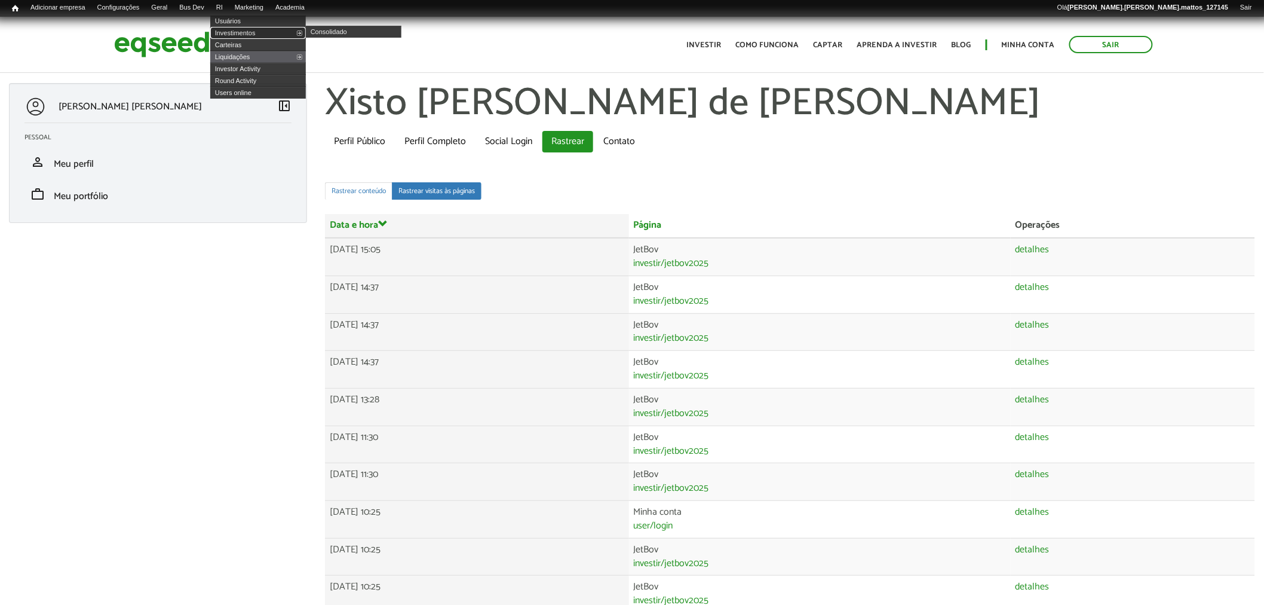
click at [243, 35] on link "Investimentos" at bounding box center [258, 33] width 96 height 12
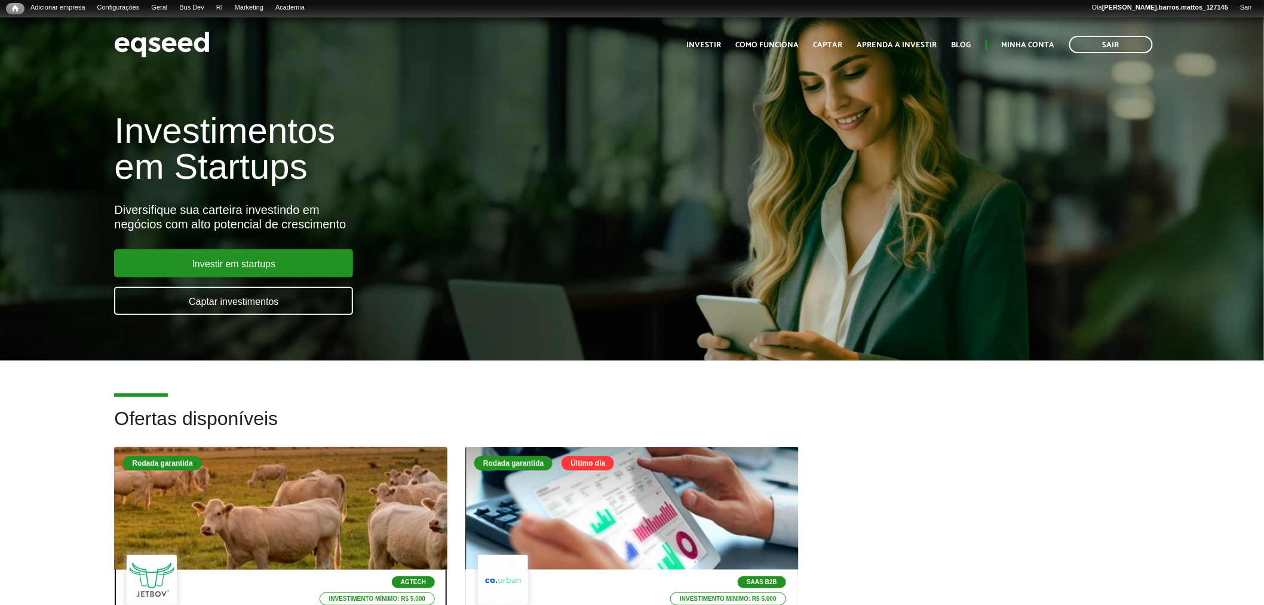
click at [266, 457] on div "Rodada garantida" at bounding box center [280, 464] width 315 height 17
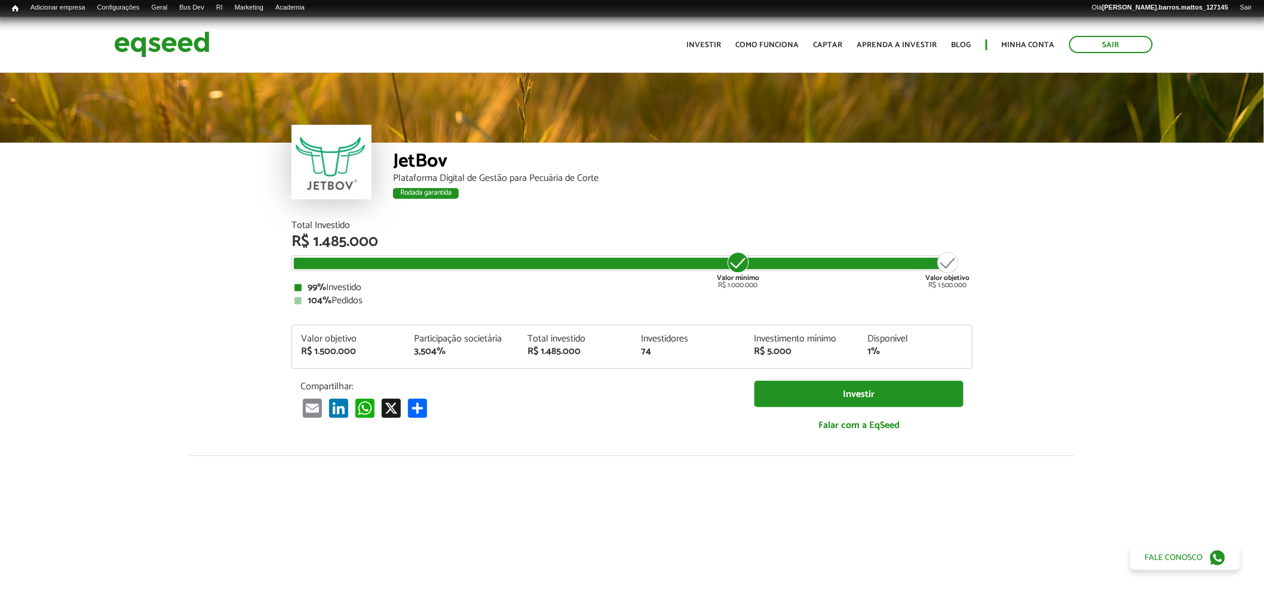
scroll to position [1415, 0]
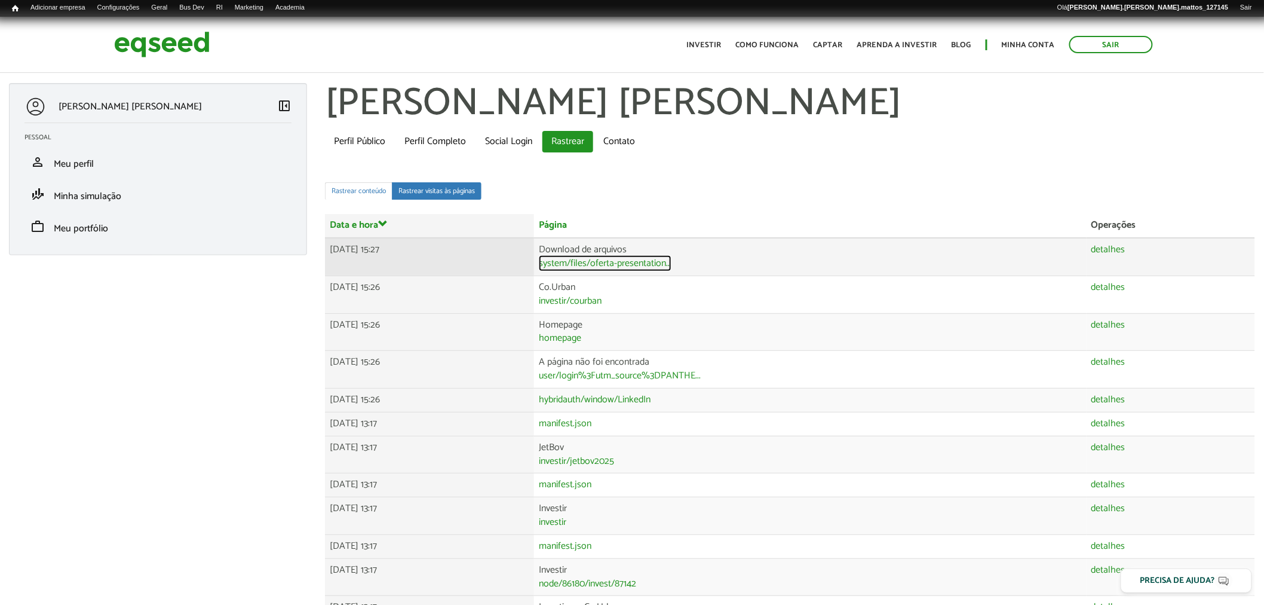
click at [607, 261] on link "system/files/oferta-presentation..." at bounding box center [605, 264] width 133 height 10
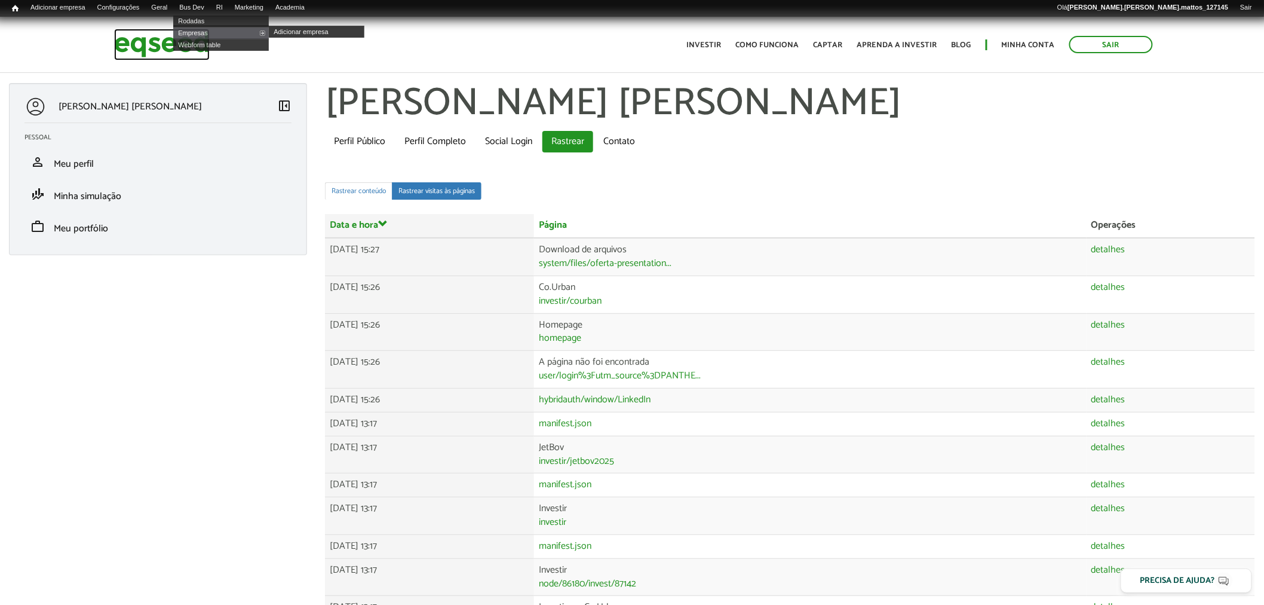
click at [152, 46] on img at bounding box center [162, 45] width 96 height 32
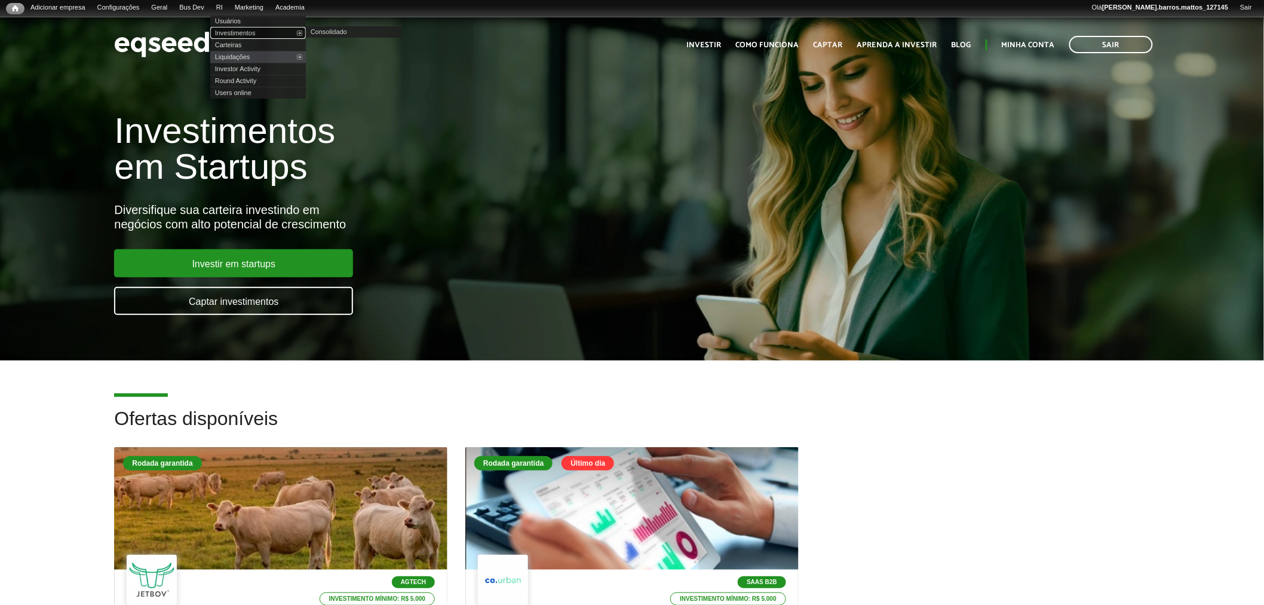
click at [236, 27] on link "Investimentos" at bounding box center [258, 33] width 96 height 12
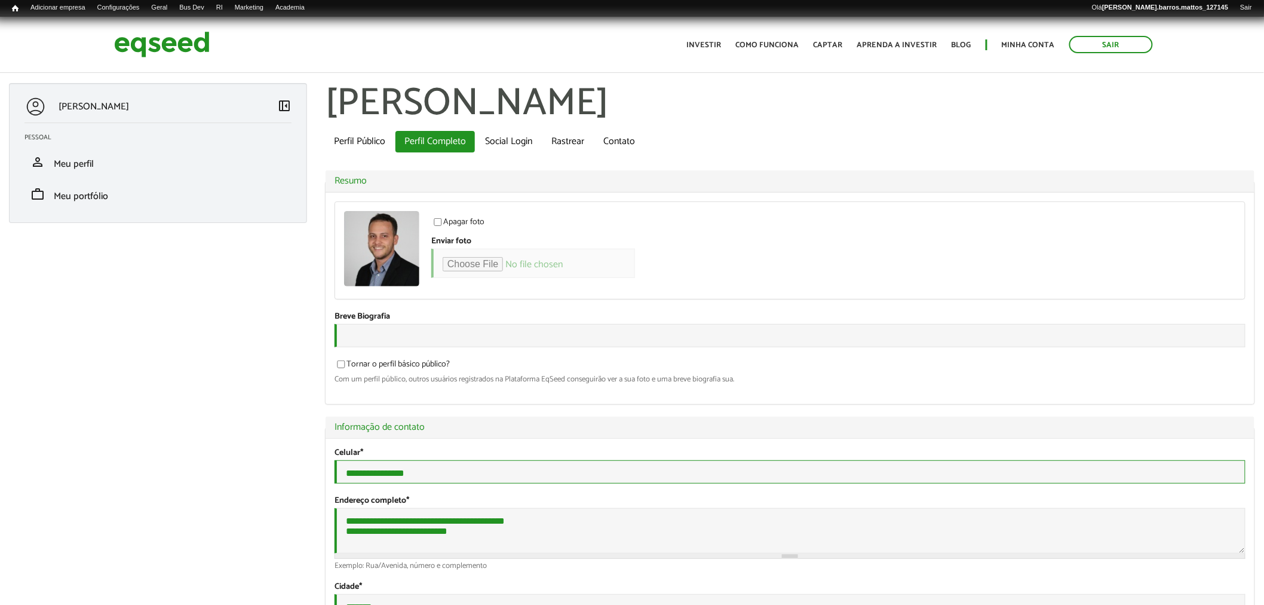
drag, startPoint x: 461, startPoint y: 482, endPoint x: 309, endPoint y: 462, distance: 152.9
paste input "tel"
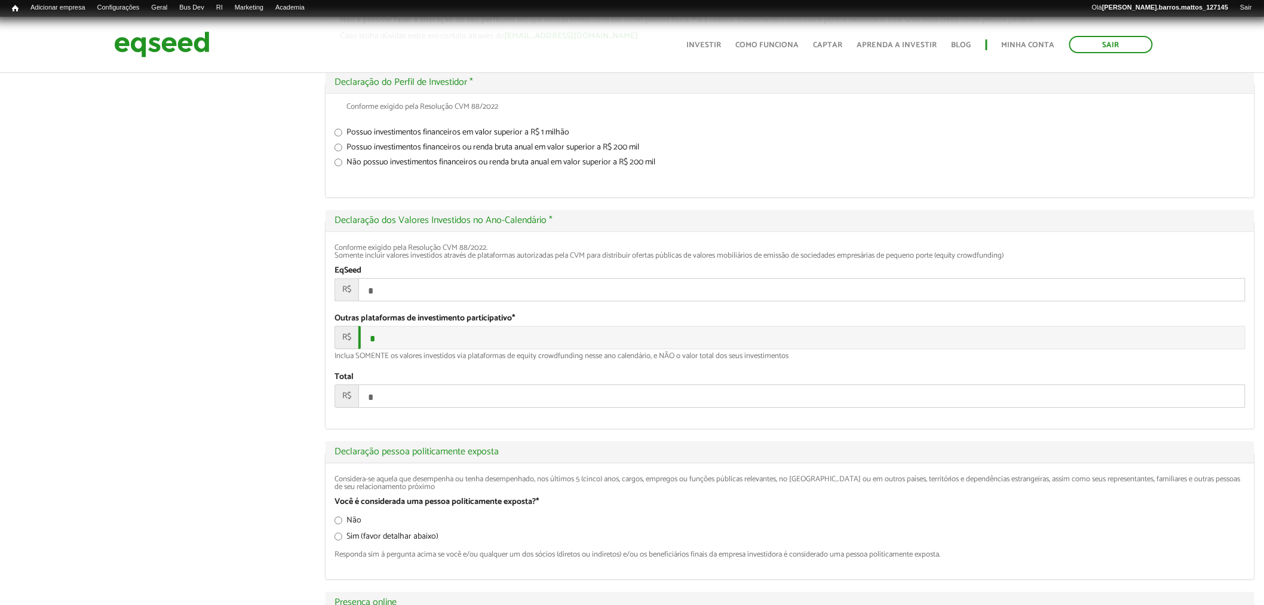
scroll to position [2152, 0]
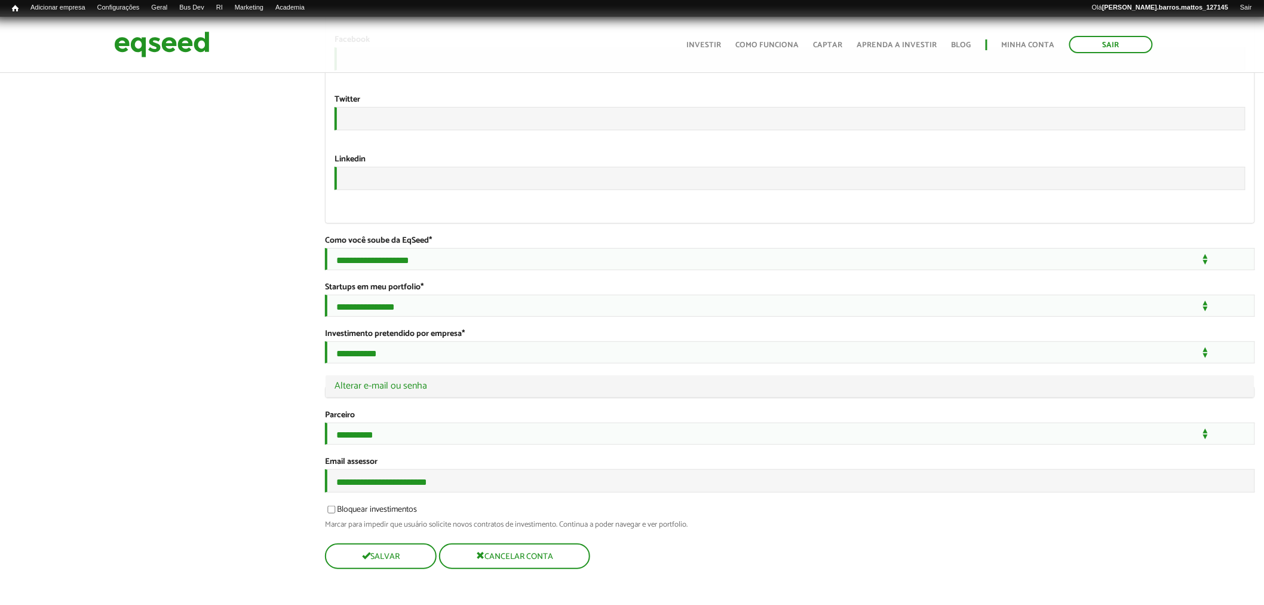
type input "**********"
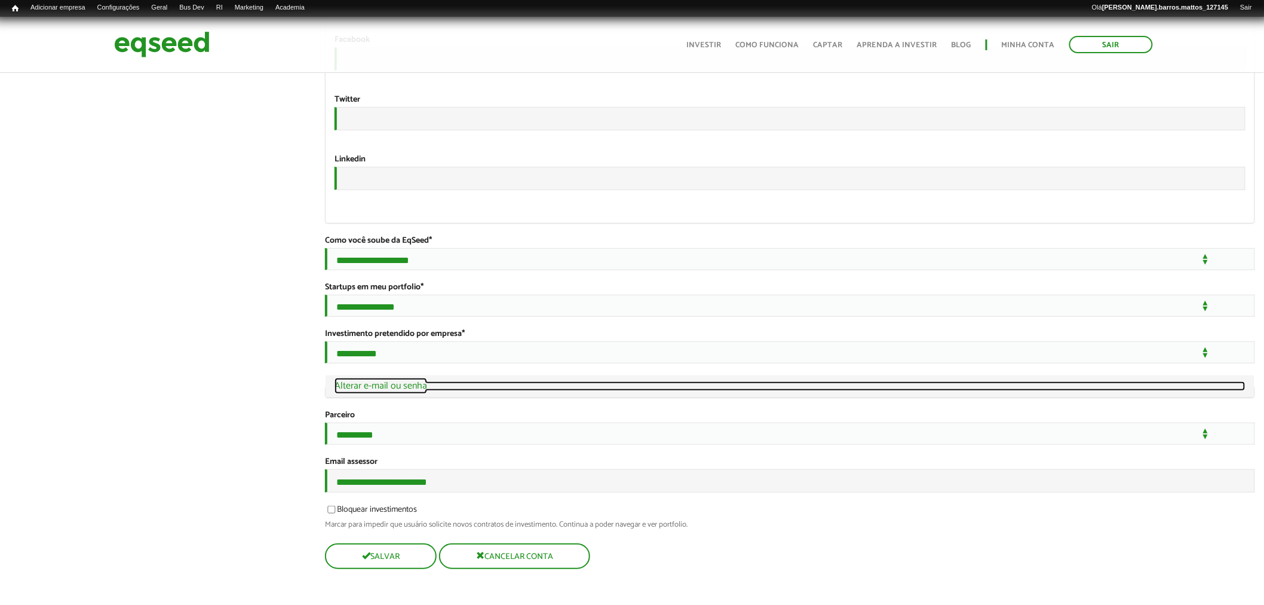
click at [403, 381] on link "Ocultar Alterar e-mail ou senha" at bounding box center [790, 386] width 911 height 10
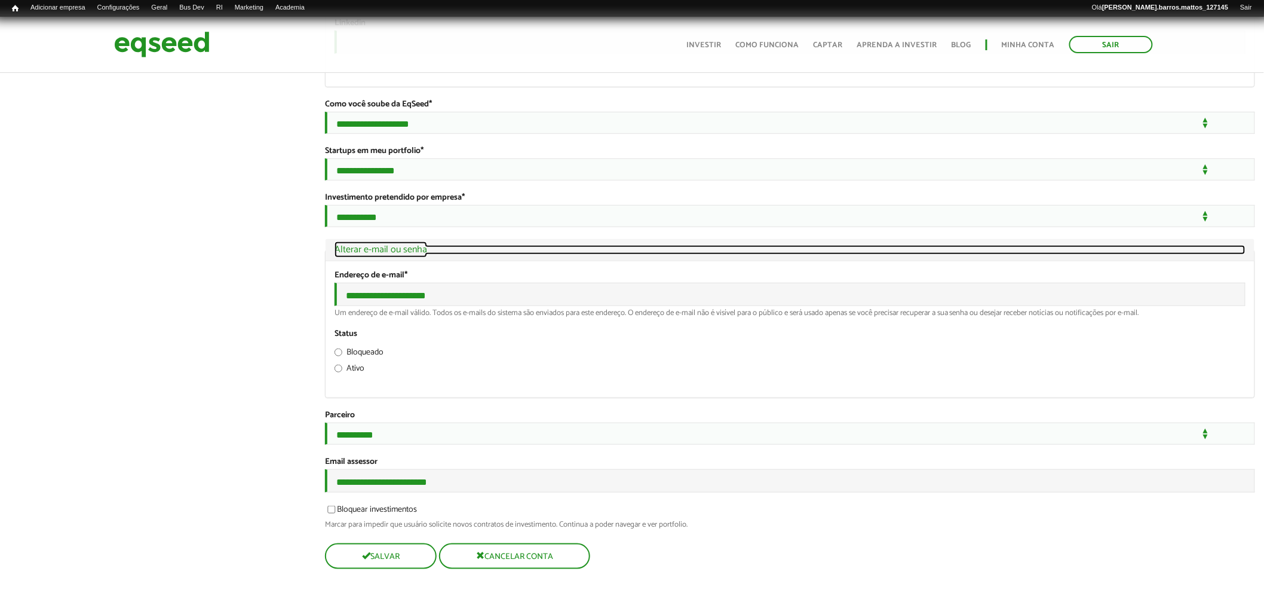
scroll to position [2295, 0]
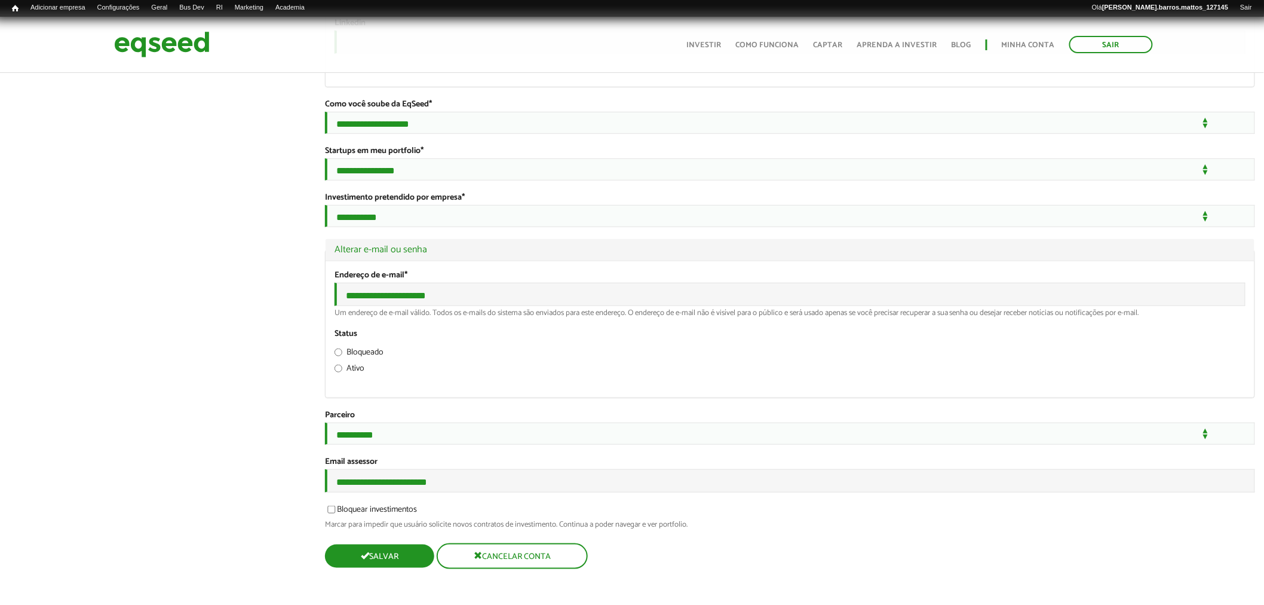
click at [403, 560] on button "Salvar" at bounding box center [379, 555] width 109 height 23
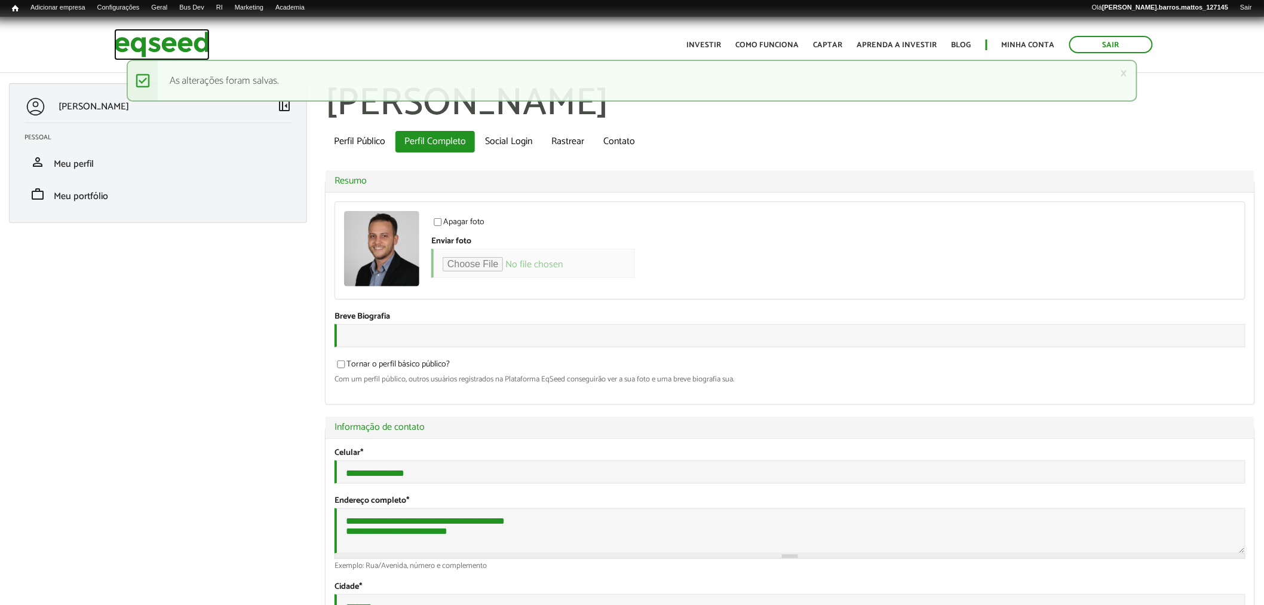
click at [206, 50] on img at bounding box center [162, 45] width 96 height 32
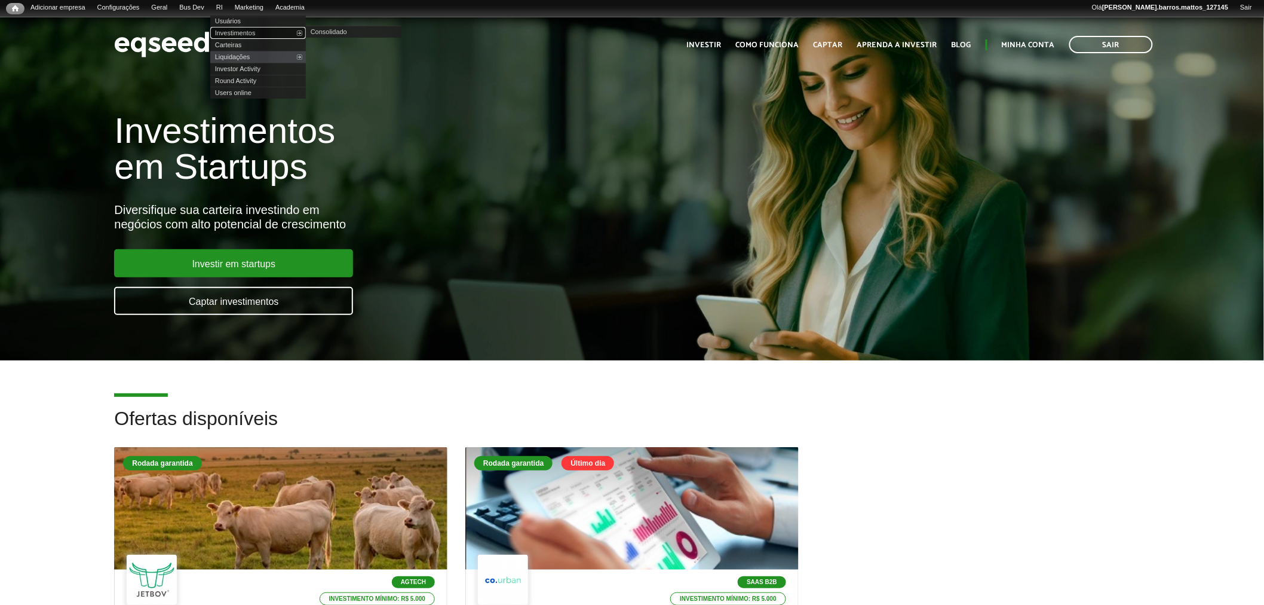
click at [240, 32] on link "Investimentos" at bounding box center [258, 33] width 96 height 12
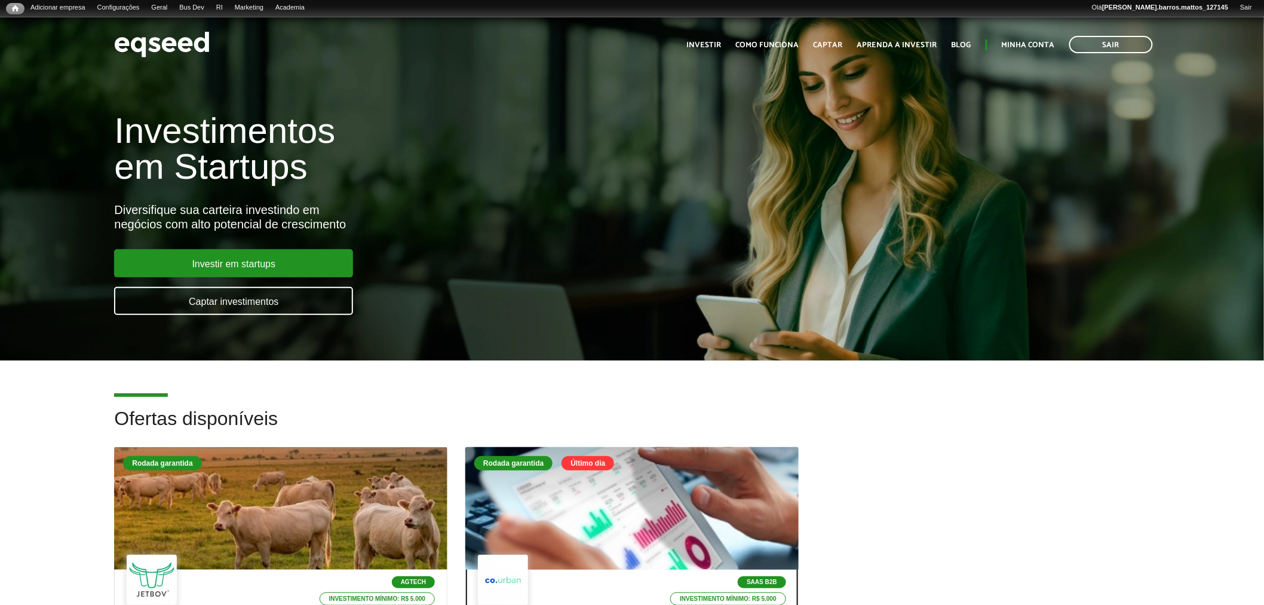
click at [502, 485] on div at bounding box center [632, 508] width 400 height 147
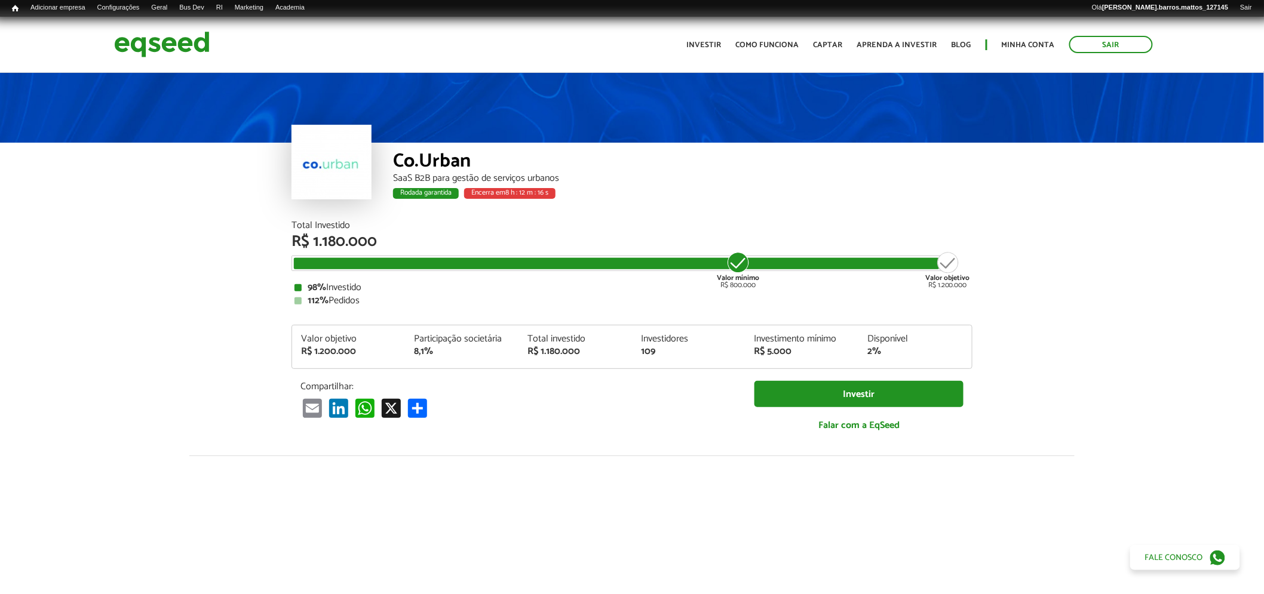
drag, startPoint x: 1263, startPoint y: 86, endPoint x: 1270, endPoint y: 84, distance: 7.4
click at [1264, 108] on html "Sair Toggle navigation Toggle navigation Início Investir Como funciona" at bounding box center [632, 297] width 1264 height 594
